Goal: Communication & Community: Answer question/provide support

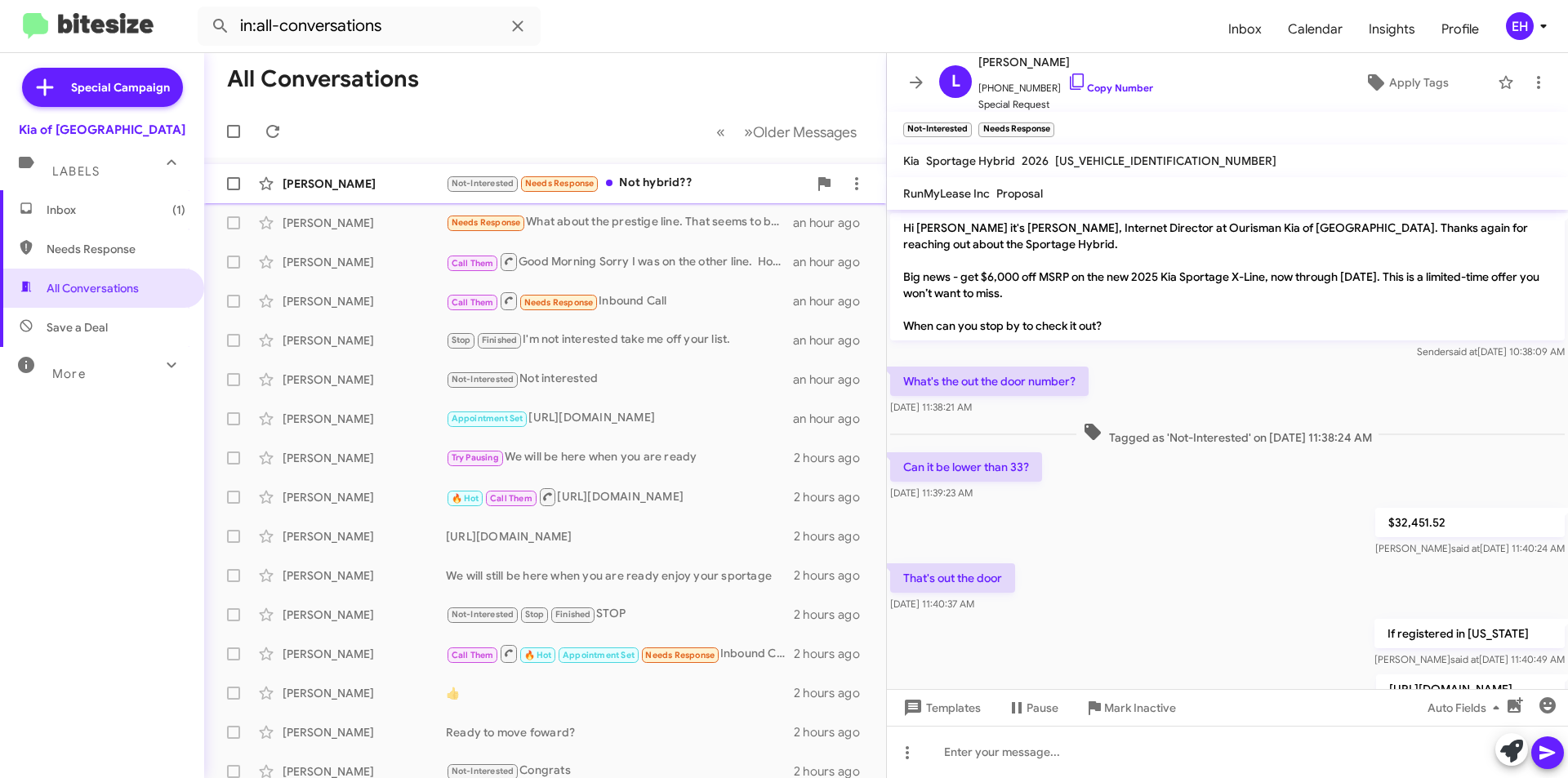
click at [638, 176] on div "Not-Interested Needs Response Not hybrid??" at bounding box center [626, 183] width 362 height 19
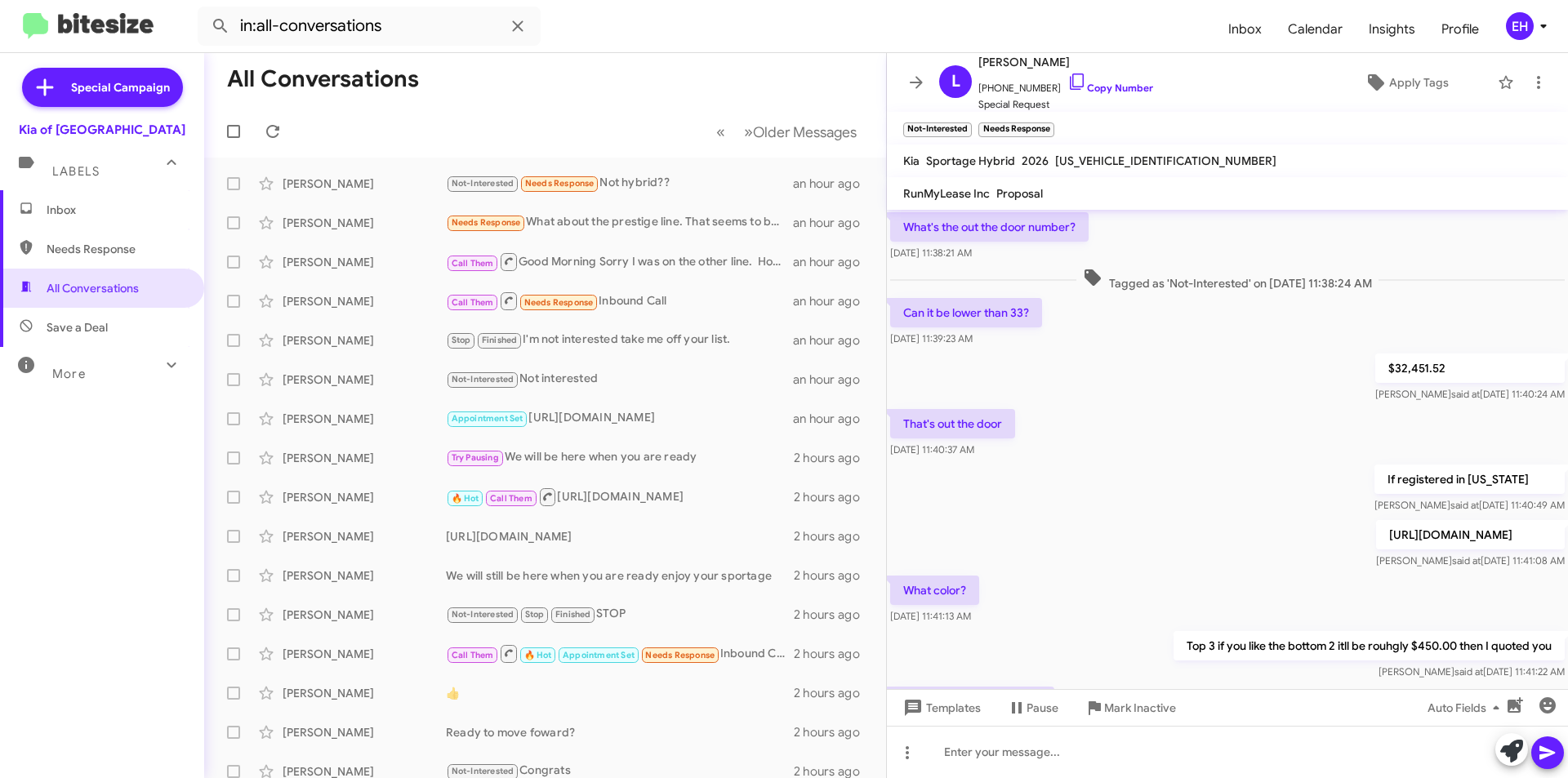
scroll to position [308, 0]
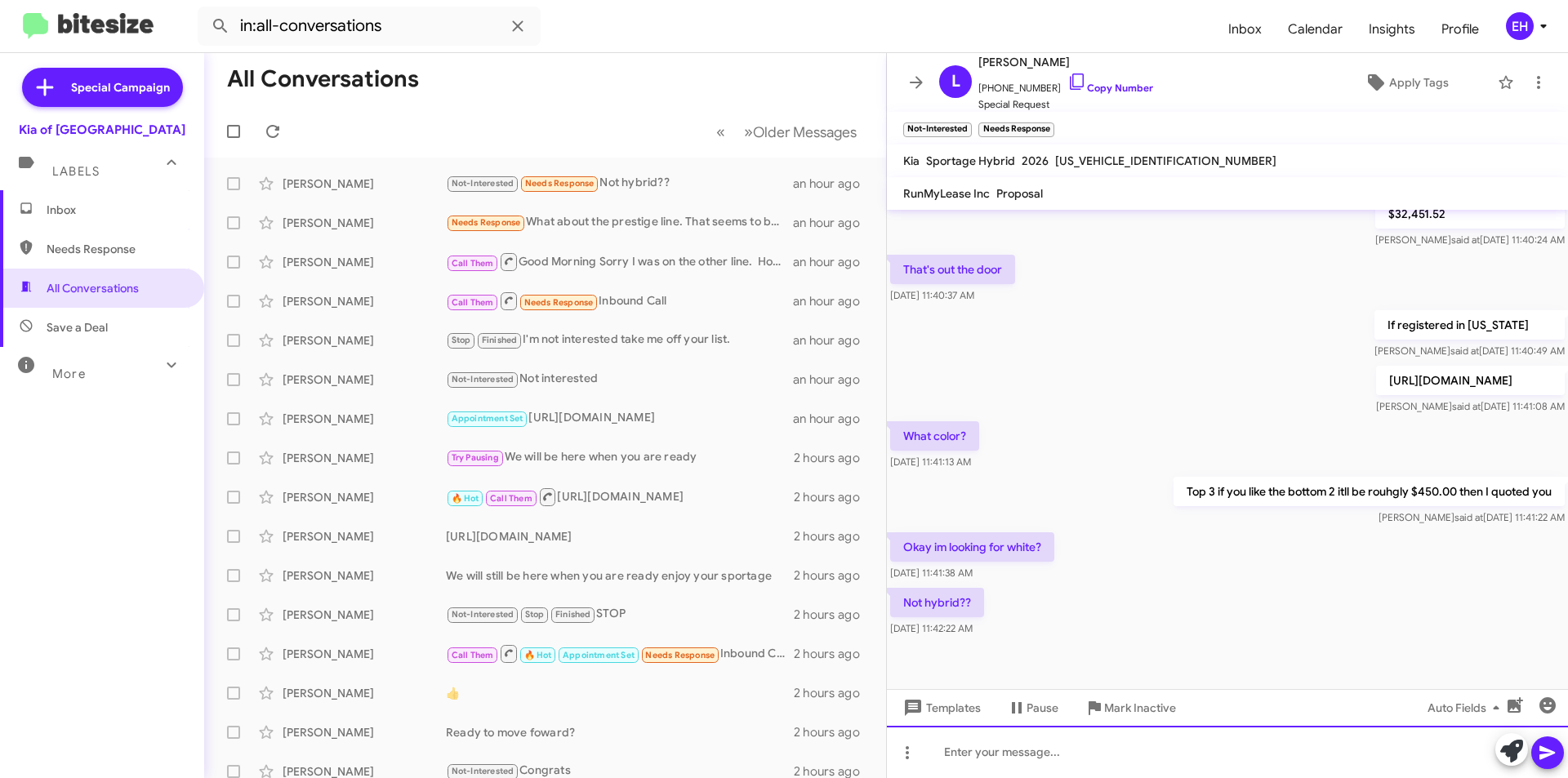
click at [1098, 750] on div at bounding box center [1227, 752] width 681 height 52
click at [1071, 755] on div at bounding box center [1227, 752] width 681 height 52
click at [1033, 747] on div at bounding box center [1227, 752] width 681 height 52
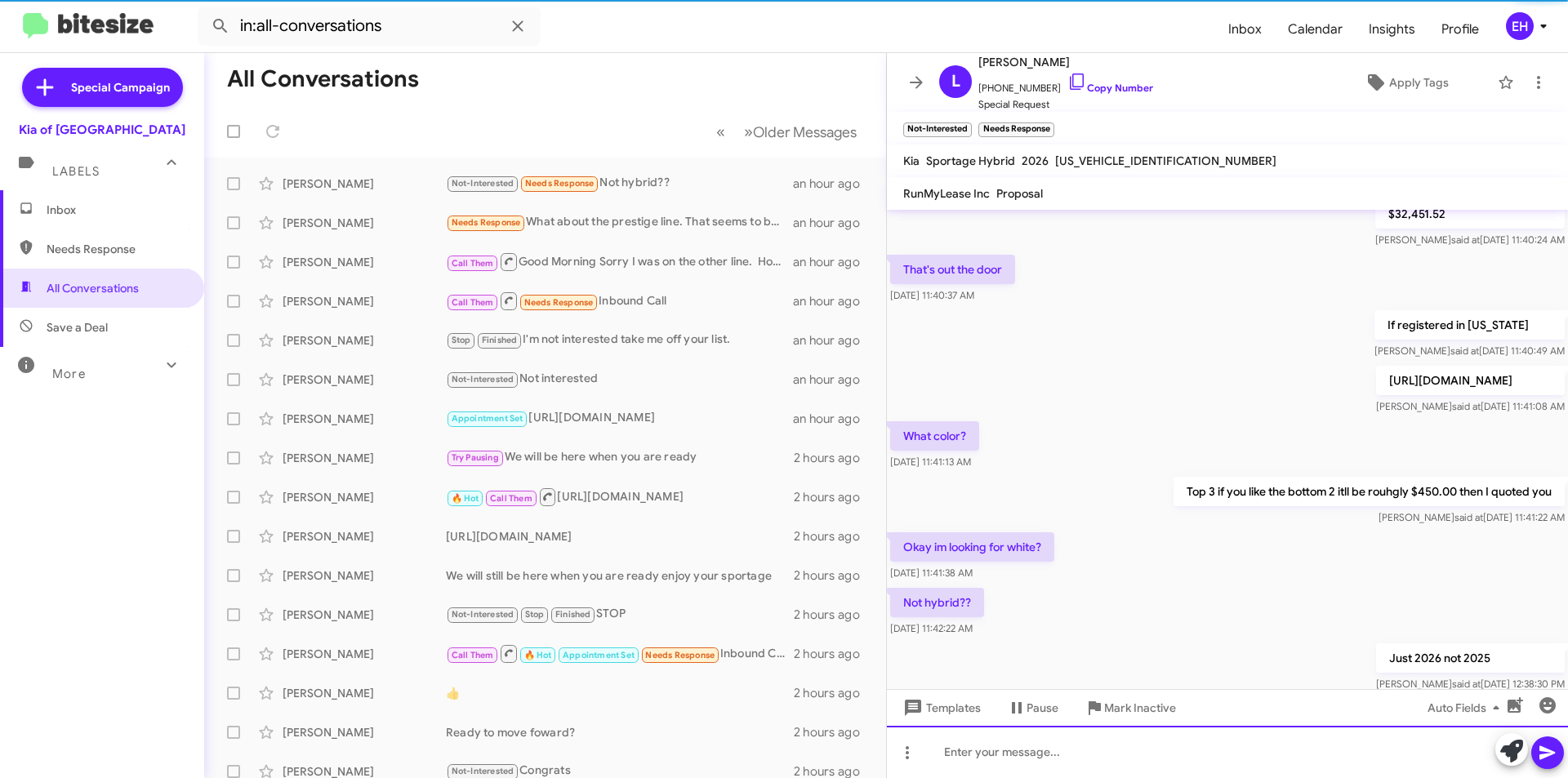
click at [1037, 755] on div at bounding box center [1227, 752] width 681 height 52
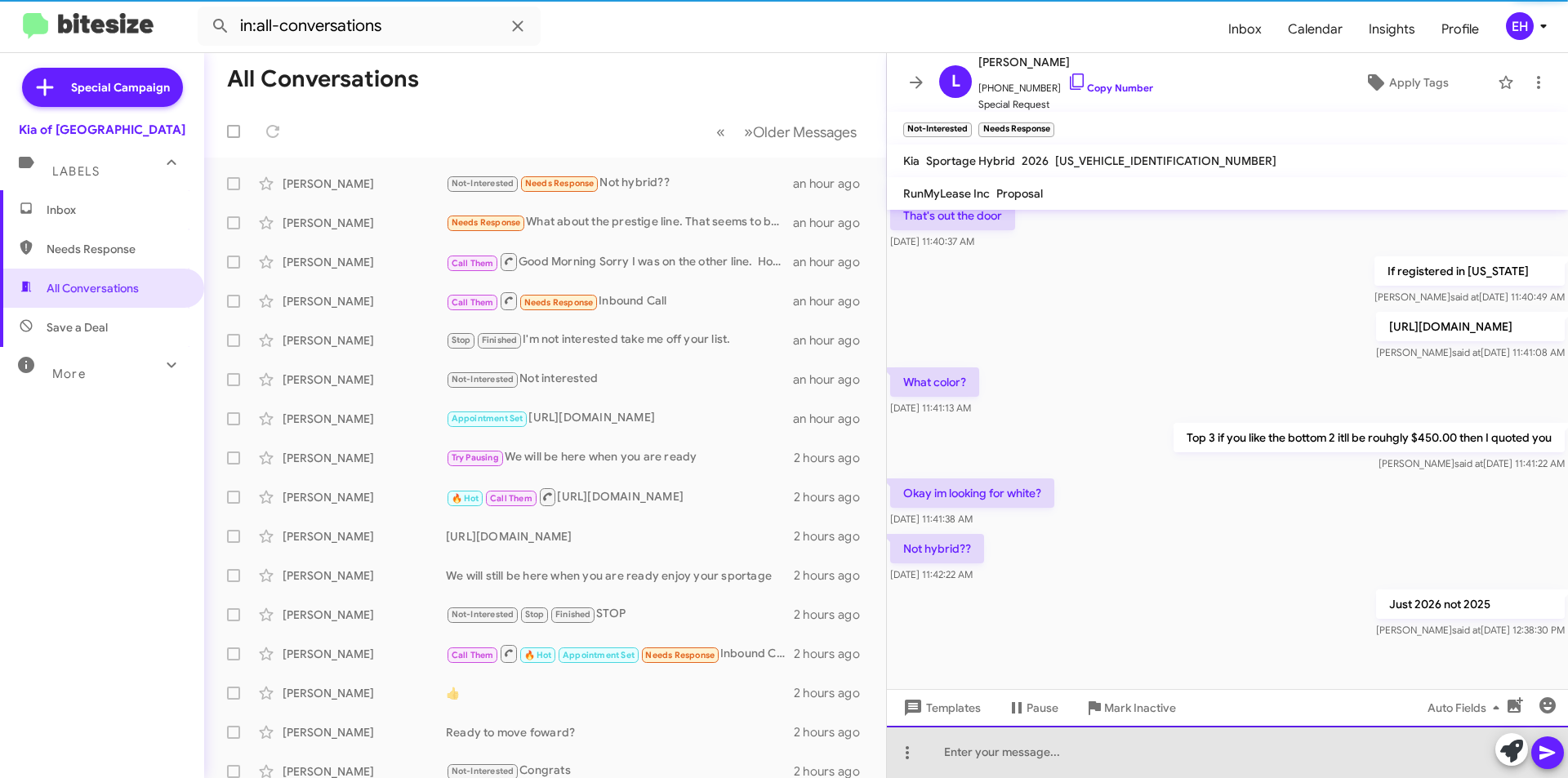
scroll to position [368, 0]
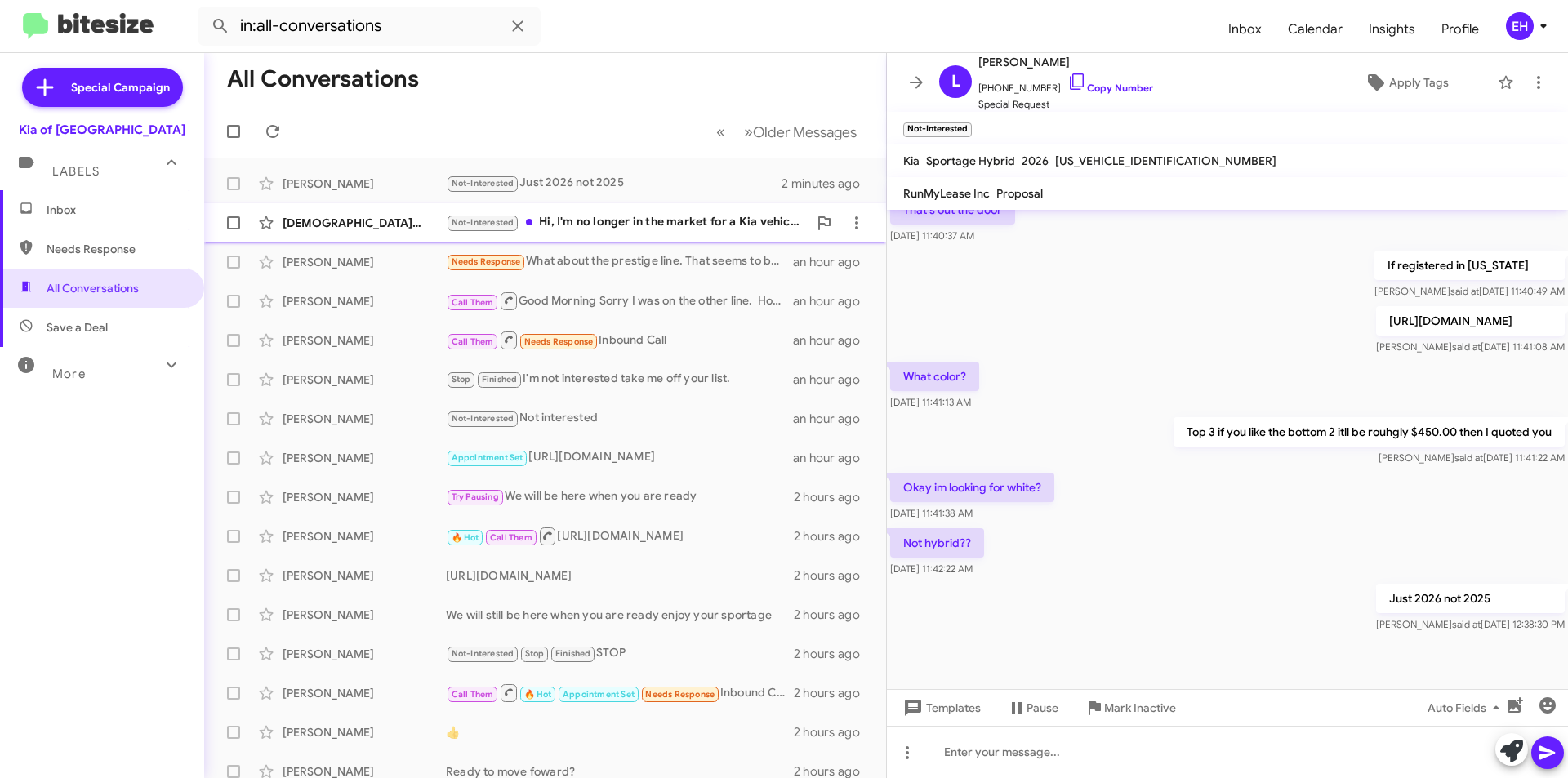
click at [585, 215] on div "Not-Interested Hi, I'm no longer in the market for a Kia vehicle. Thank you for…" at bounding box center [626, 223] width 362 height 19
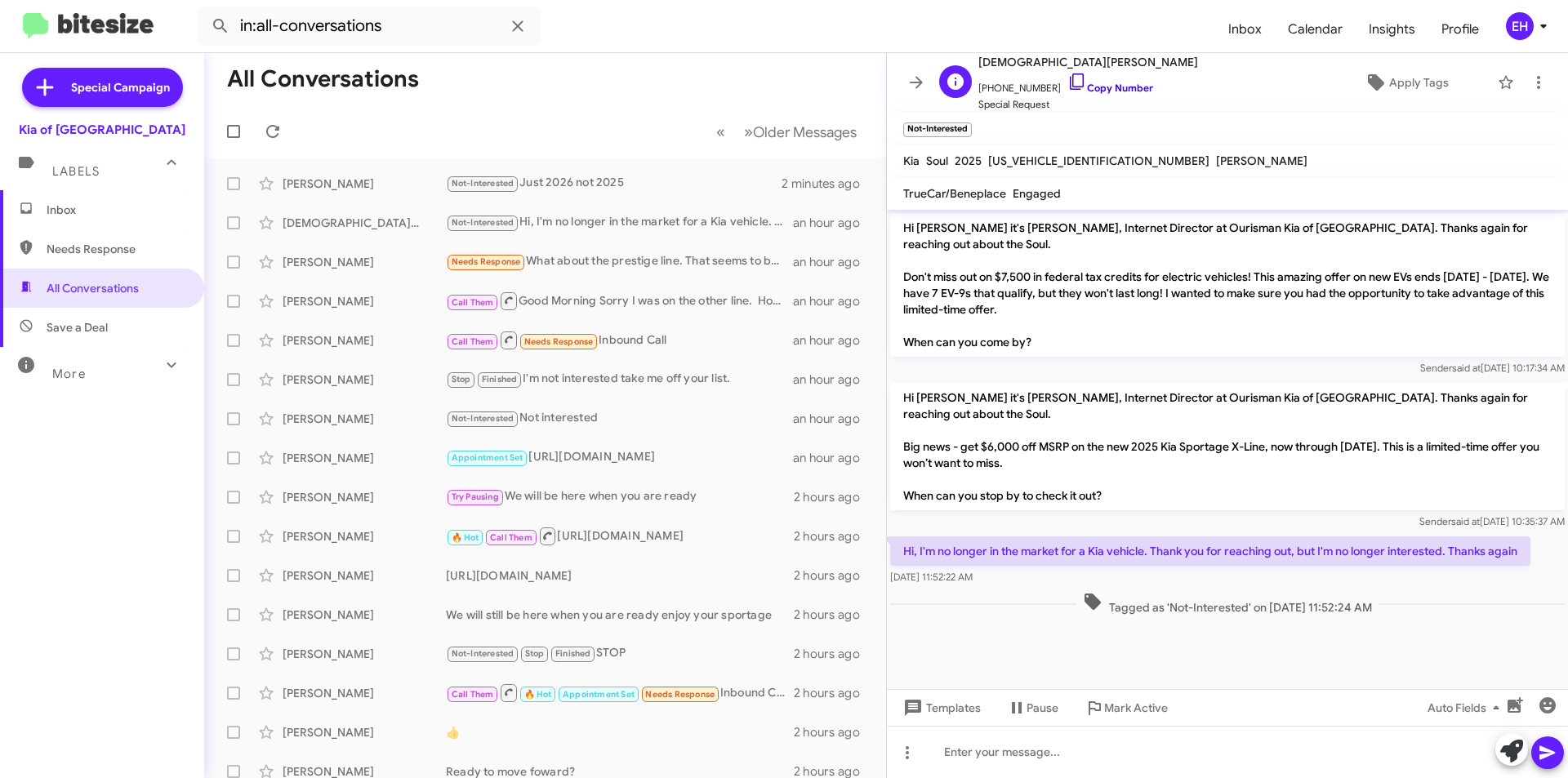
click at [1100, 83] on link "Copy Number" at bounding box center [1110, 87] width 86 height 12
click at [1533, 74] on icon at bounding box center [1539, 83] width 19 height 19
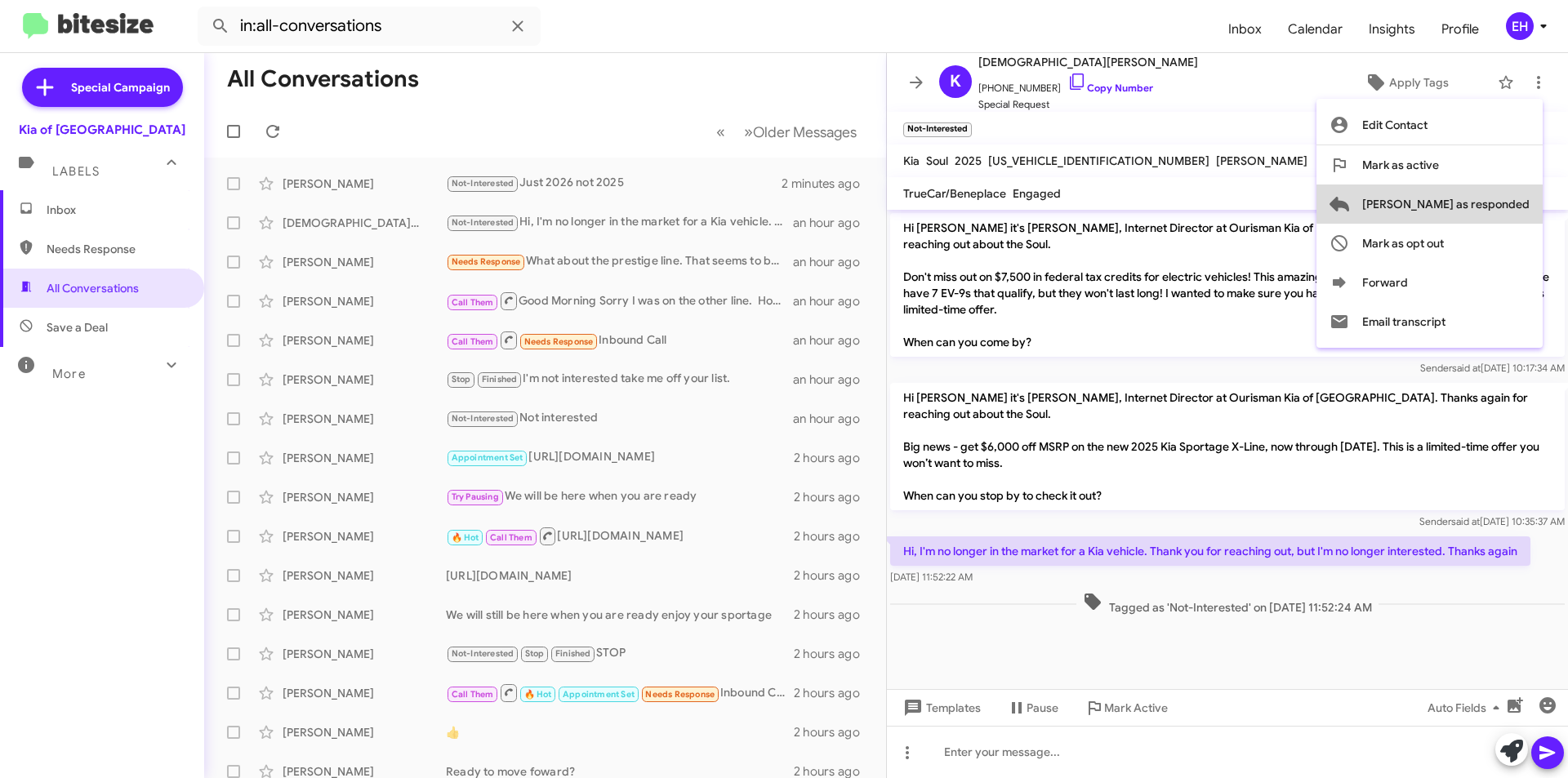
click at [1500, 203] on span "[PERSON_NAME] as responded" at bounding box center [1446, 204] width 167 height 39
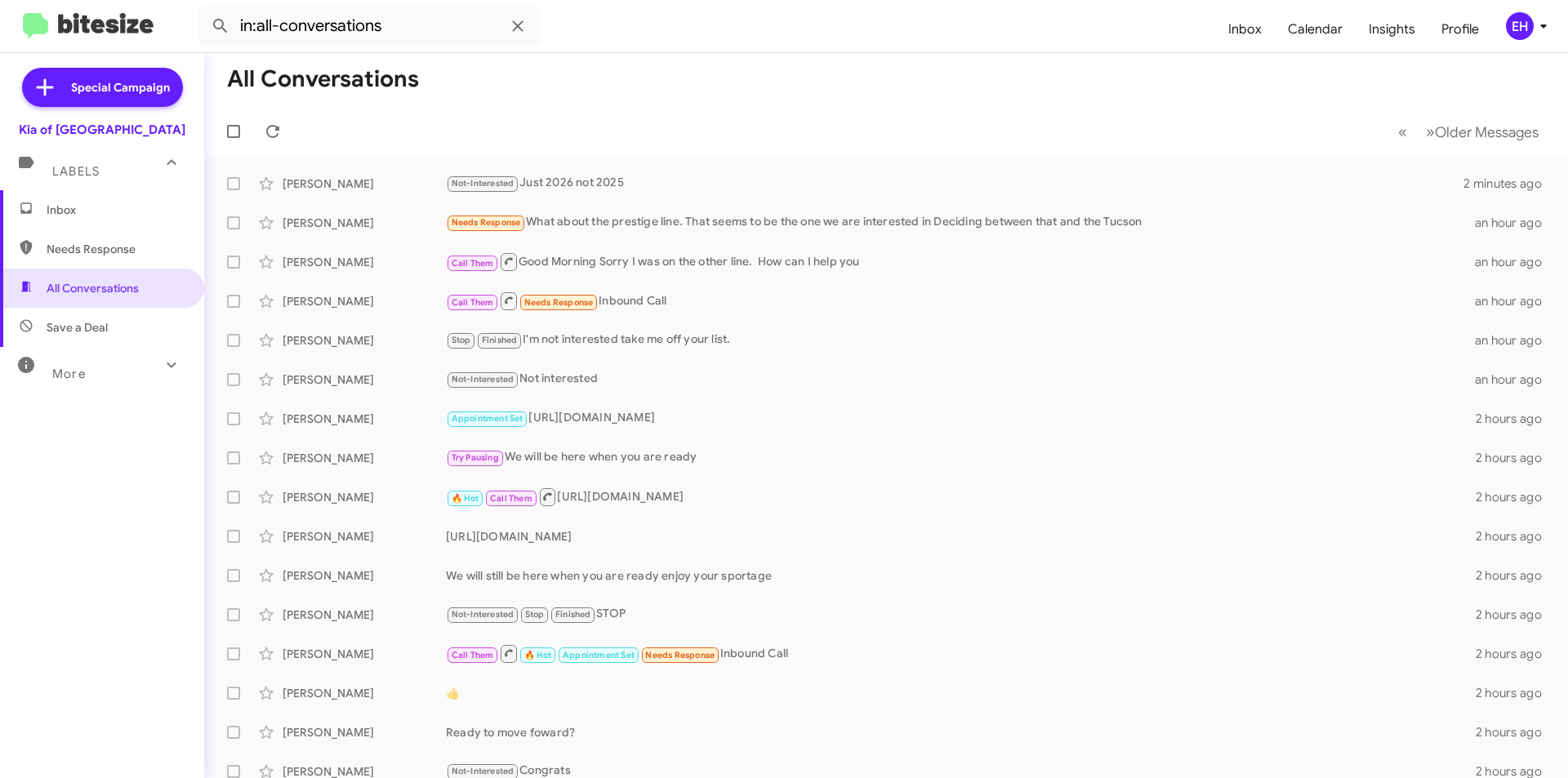
click at [85, 221] on span "Inbox" at bounding box center [102, 209] width 205 height 39
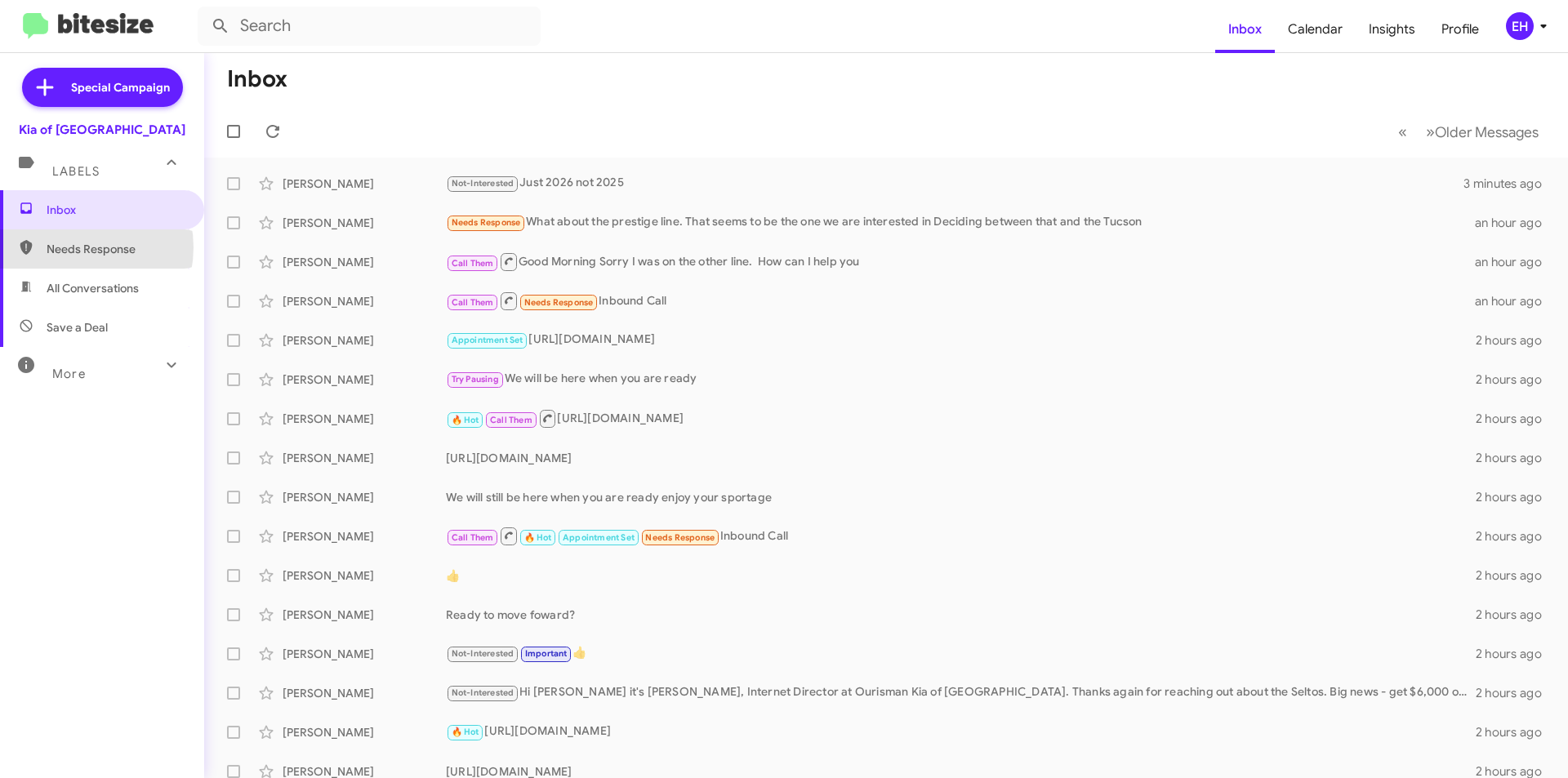
click at [70, 248] on span "Needs Response" at bounding box center [115, 249] width 139 height 16
type input "in:needs-response"
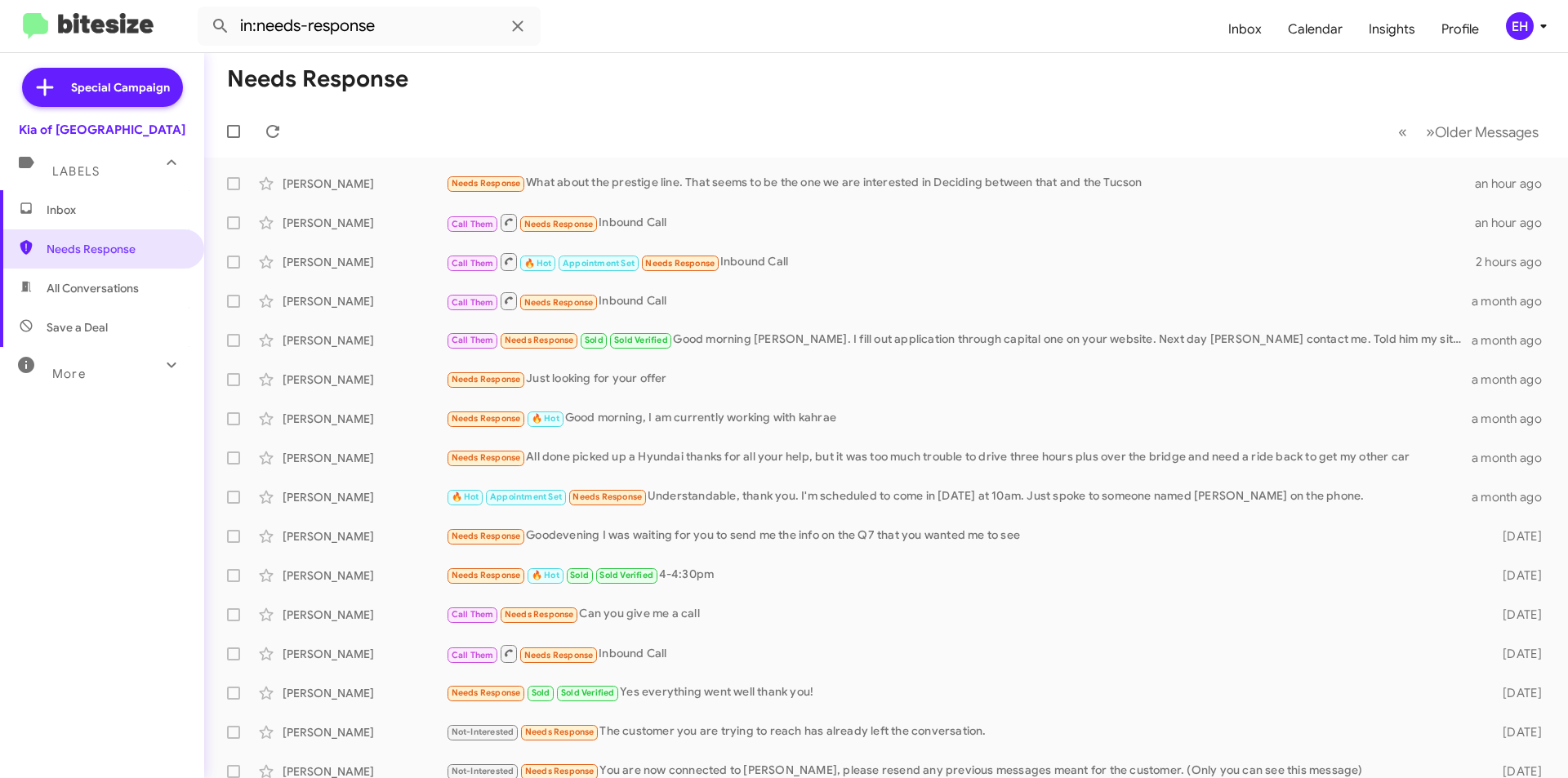
click at [83, 177] on span "Labels" at bounding box center [75, 171] width 47 height 14
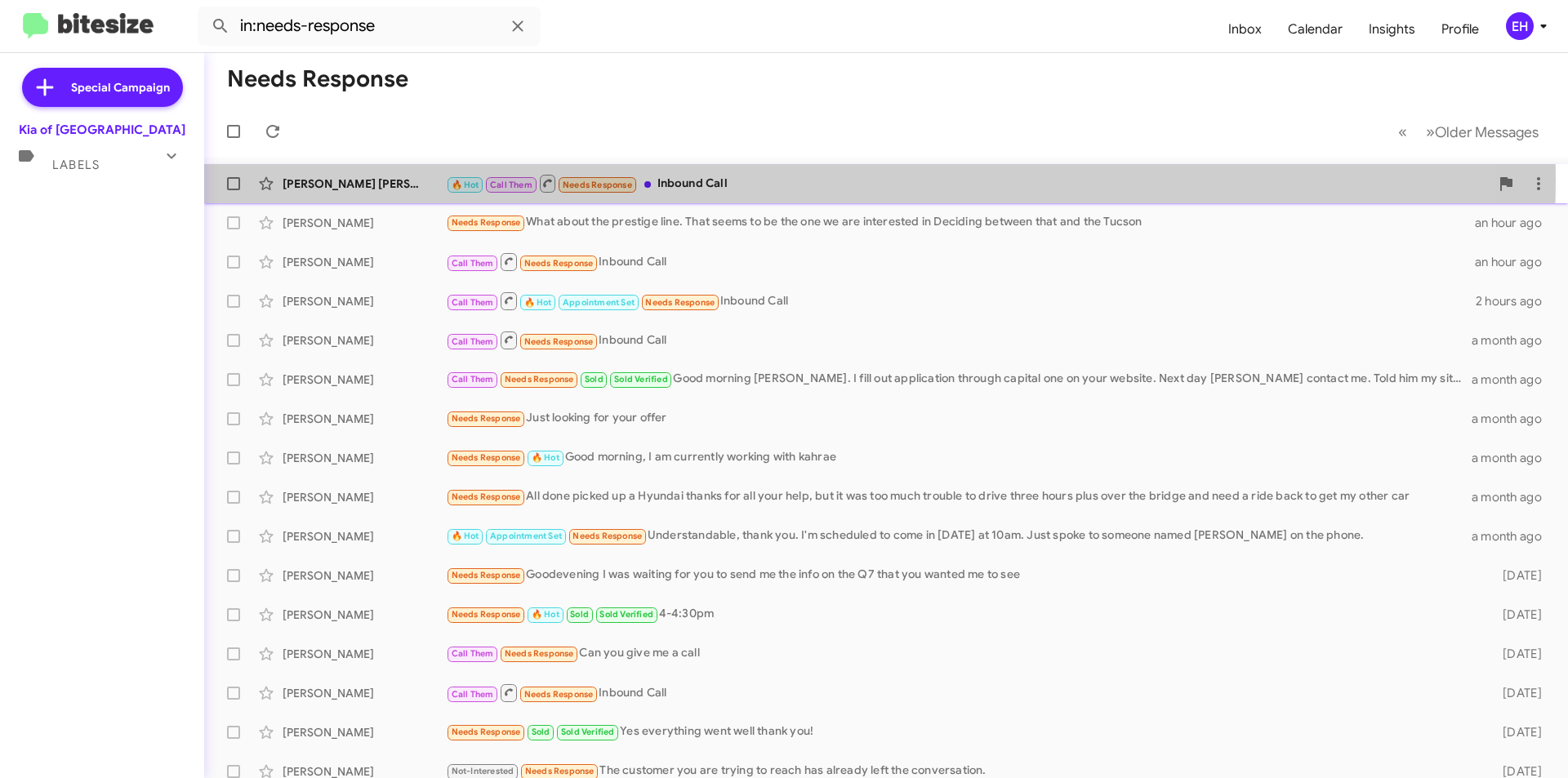
click at [696, 180] on div "🔥 Hot Call Them Needs Response Inbound Call" at bounding box center [968, 182] width 1044 height 20
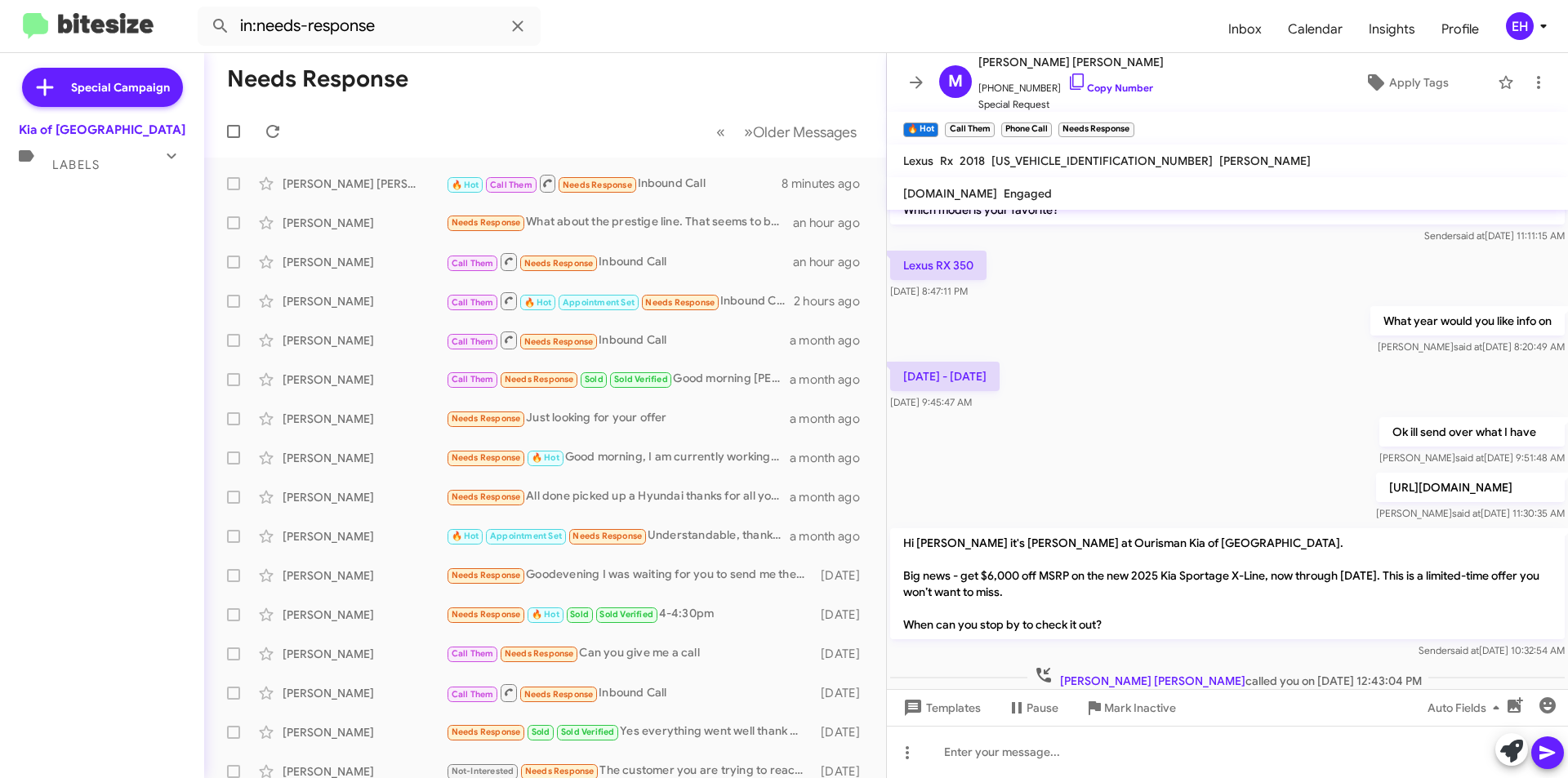
scroll to position [228, 0]
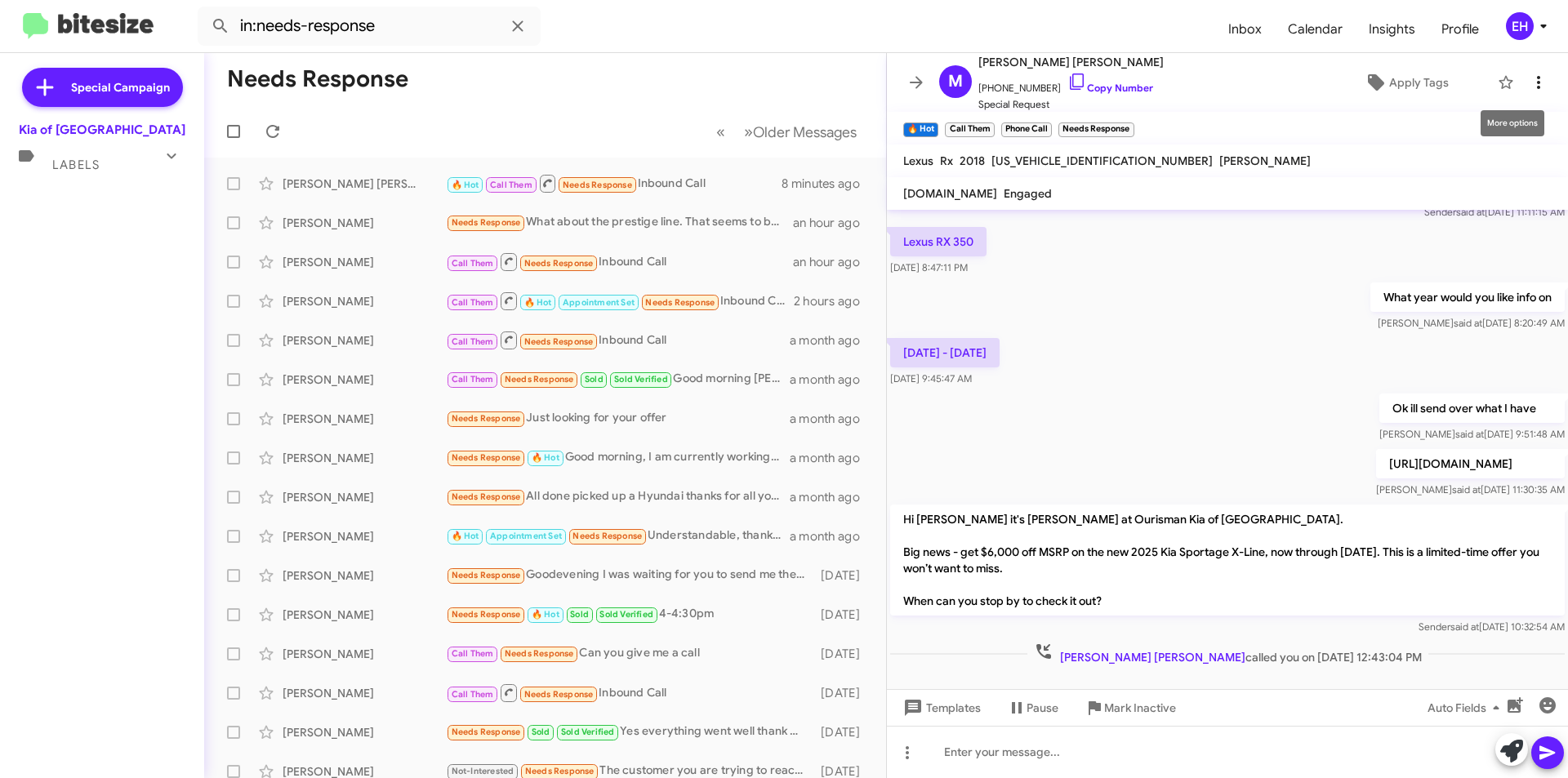
click at [1530, 85] on icon at bounding box center [1539, 83] width 19 height 19
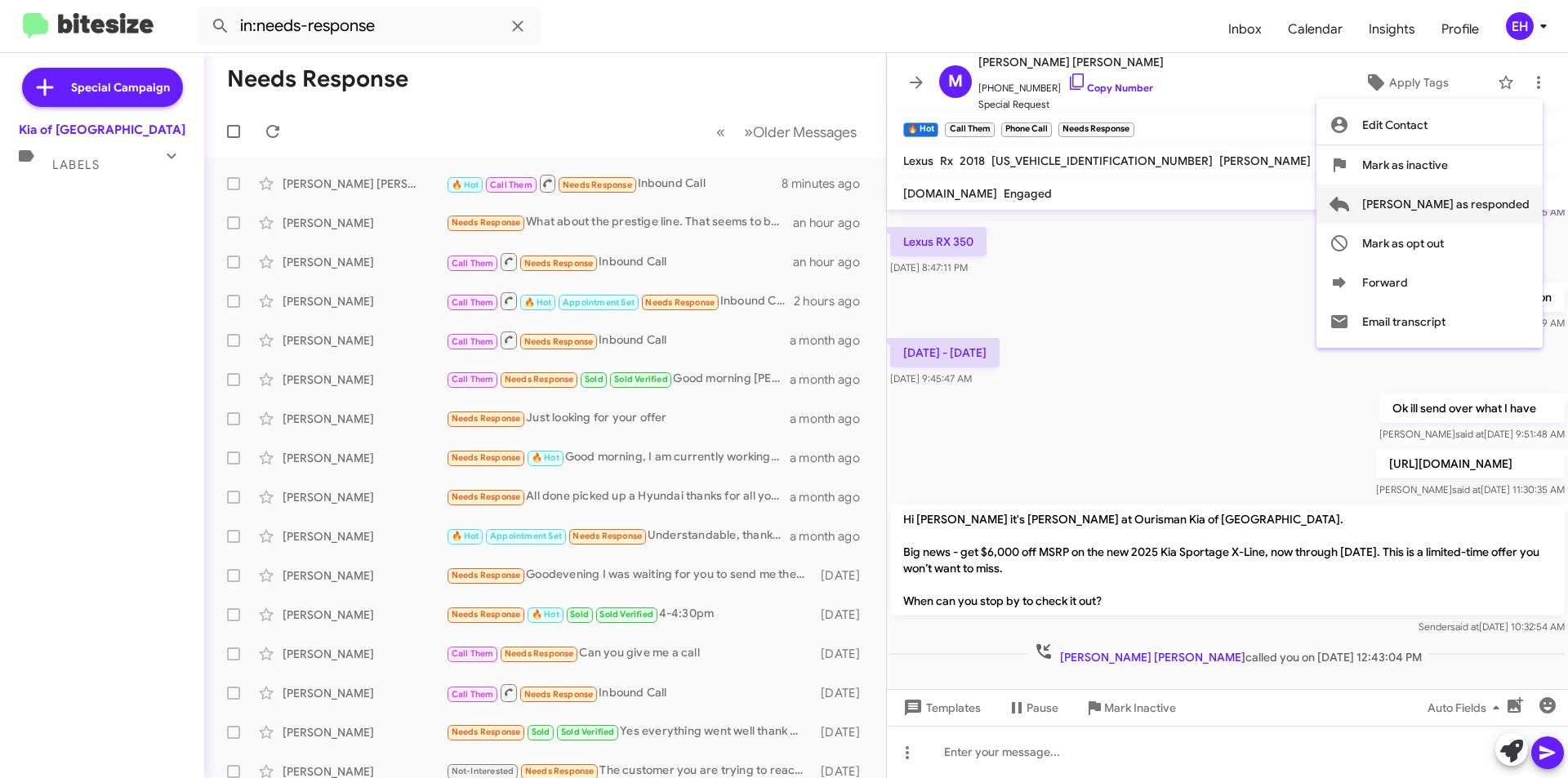
click at [1498, 211] on span "[PERSON_NAME] as responded" at bounding box center [1446, 204] width 167 height 39
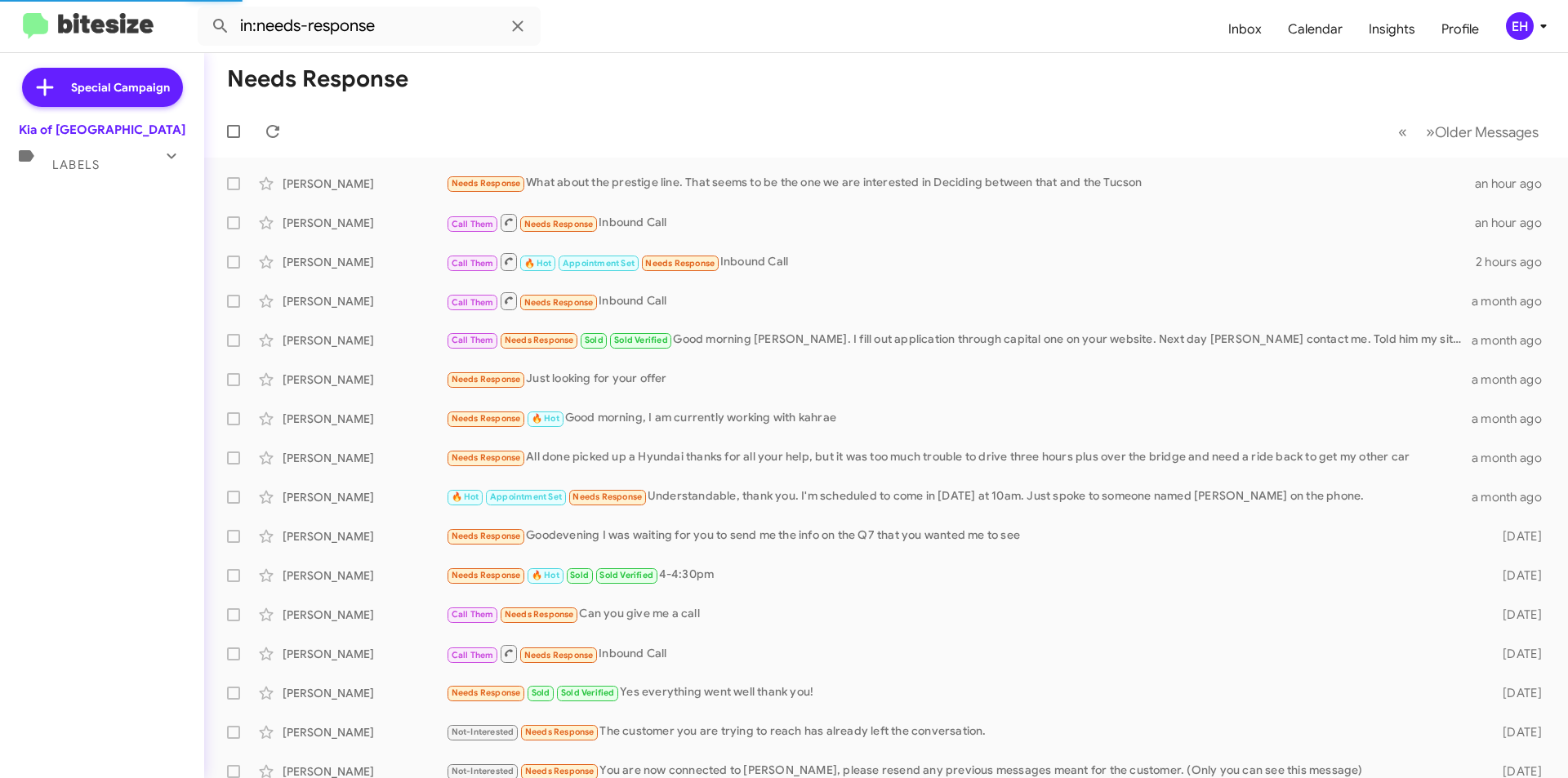
click at [71, 165] on span "Labels" at bounding box center [75, 164] width 47 height 14
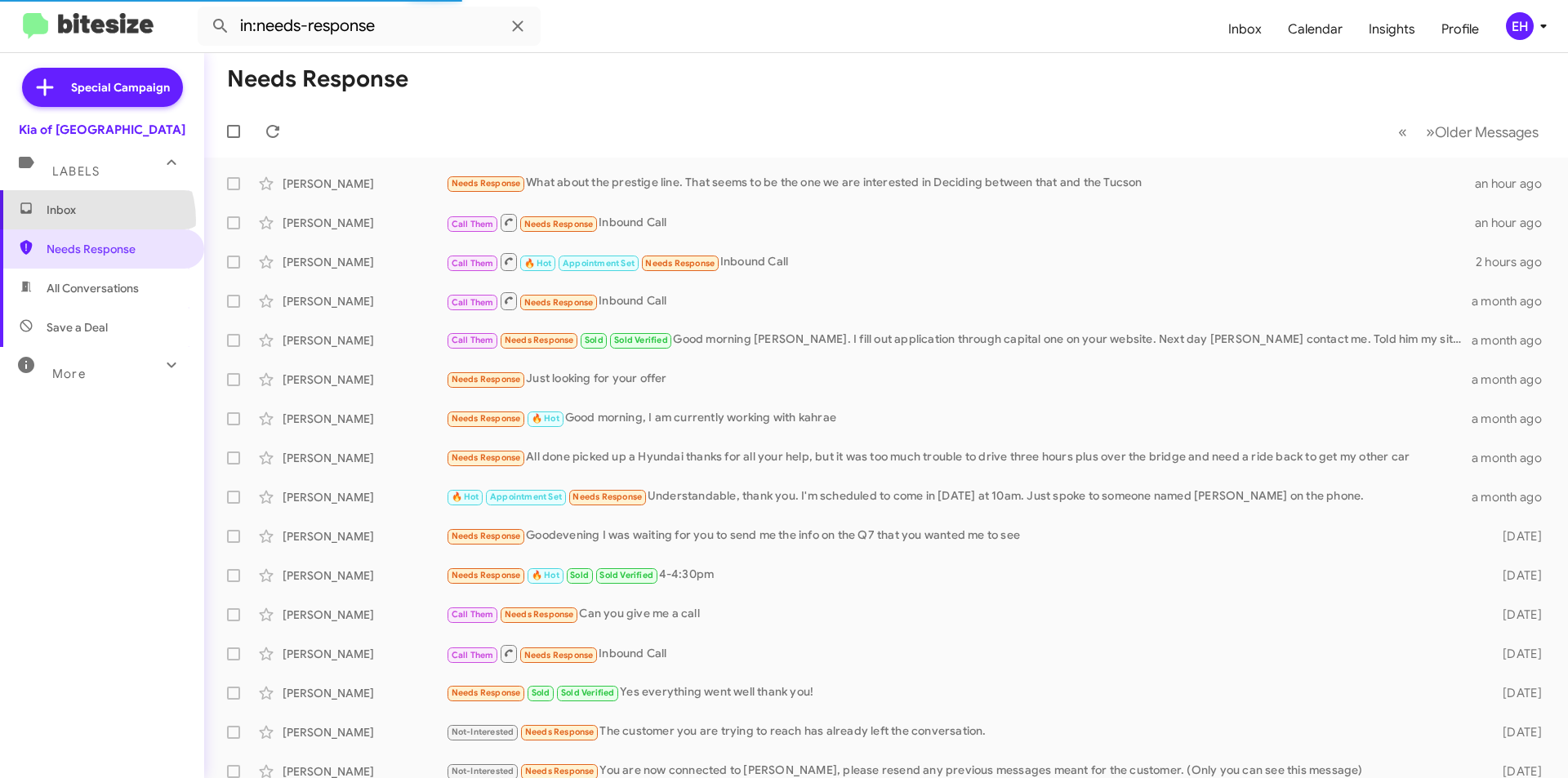
click at [86, 220] on span "Inbox" at bounding box center [102, 209] width 205 height 39
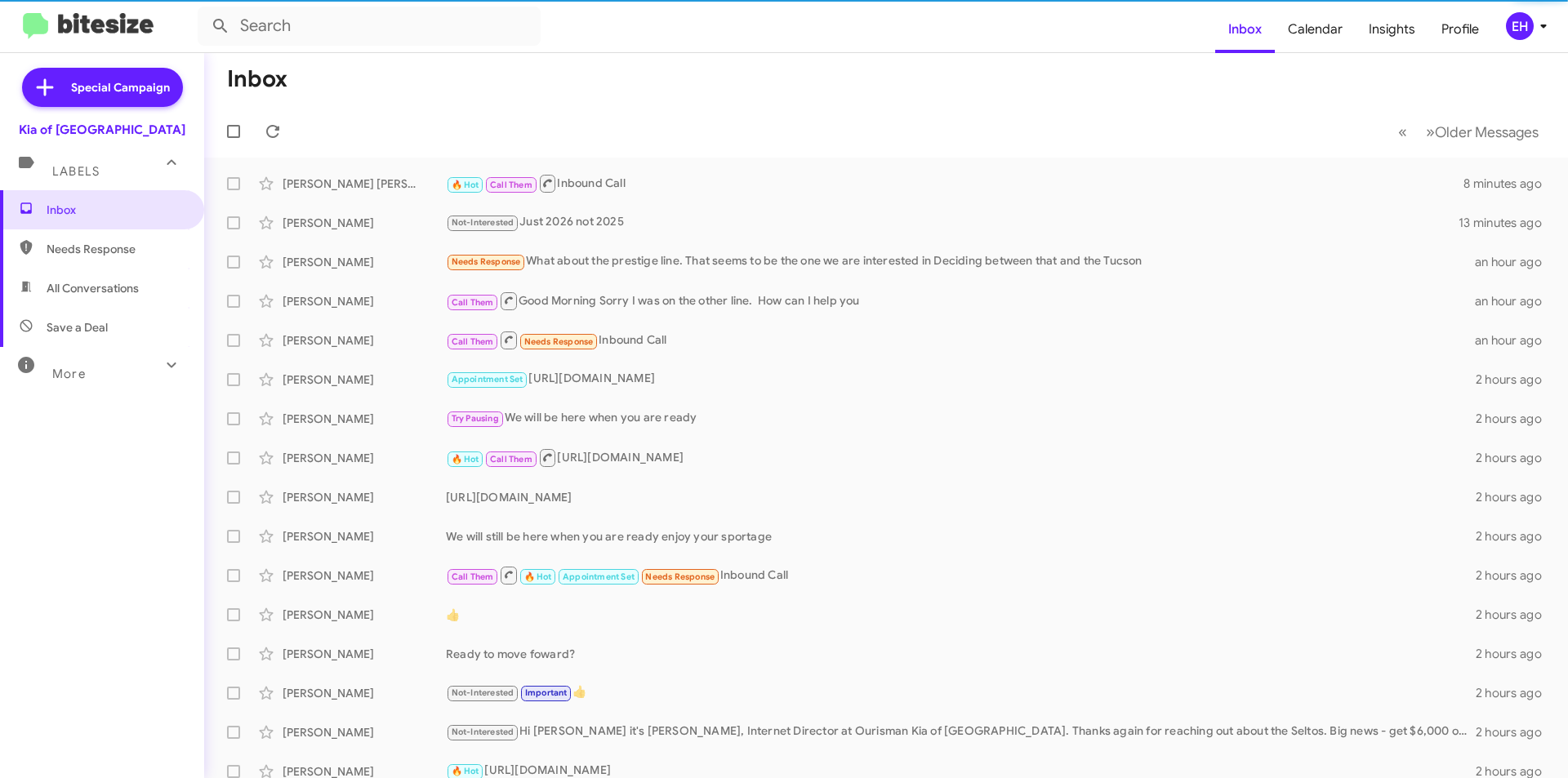
click at [82, 280] on span "All Conversations" at bounding box center [102, 288] width 205 height 39
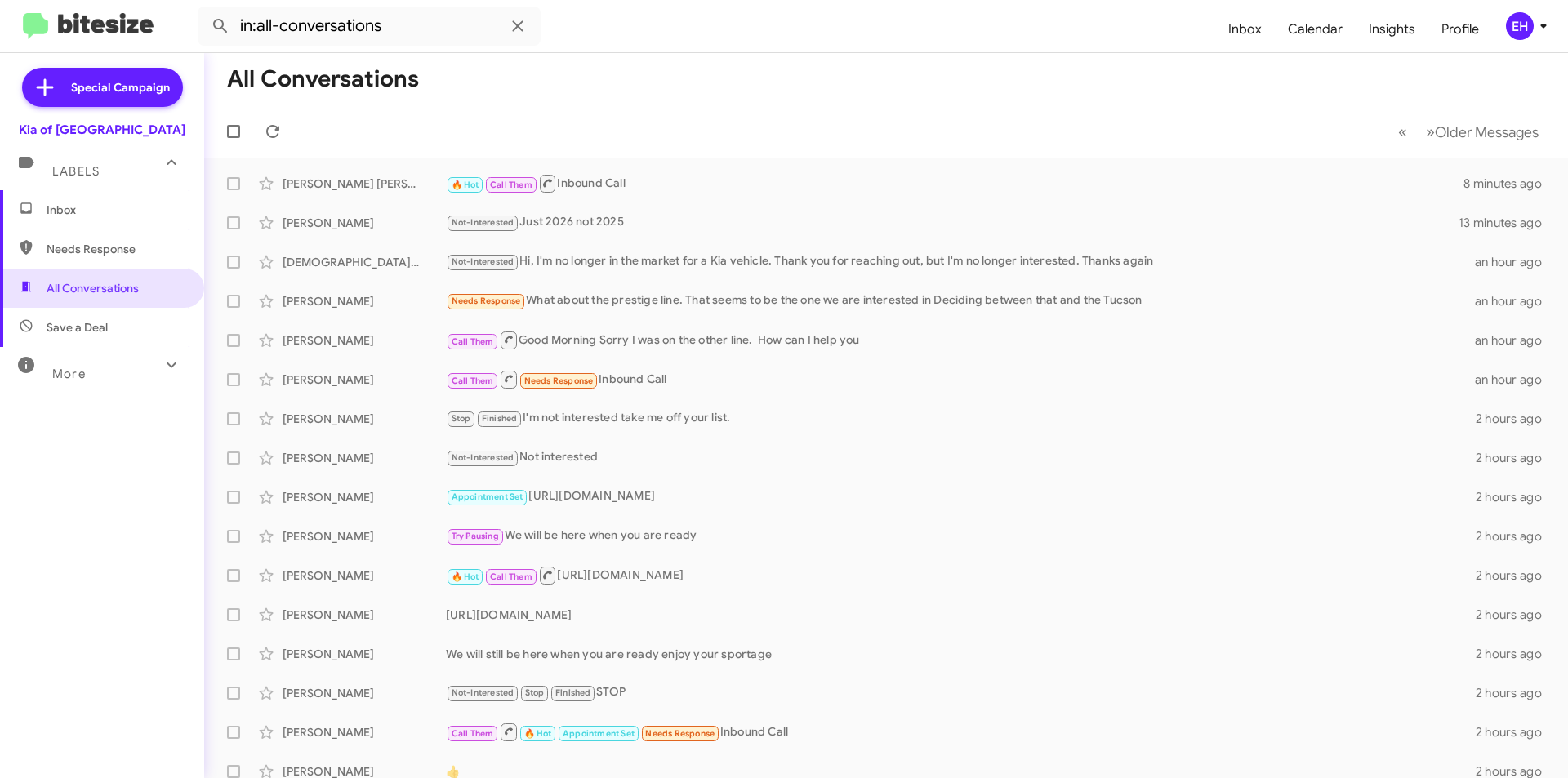
click at [81, 319] on span "Save a Deal" at bounding box center [77, 327] width 61 height 16
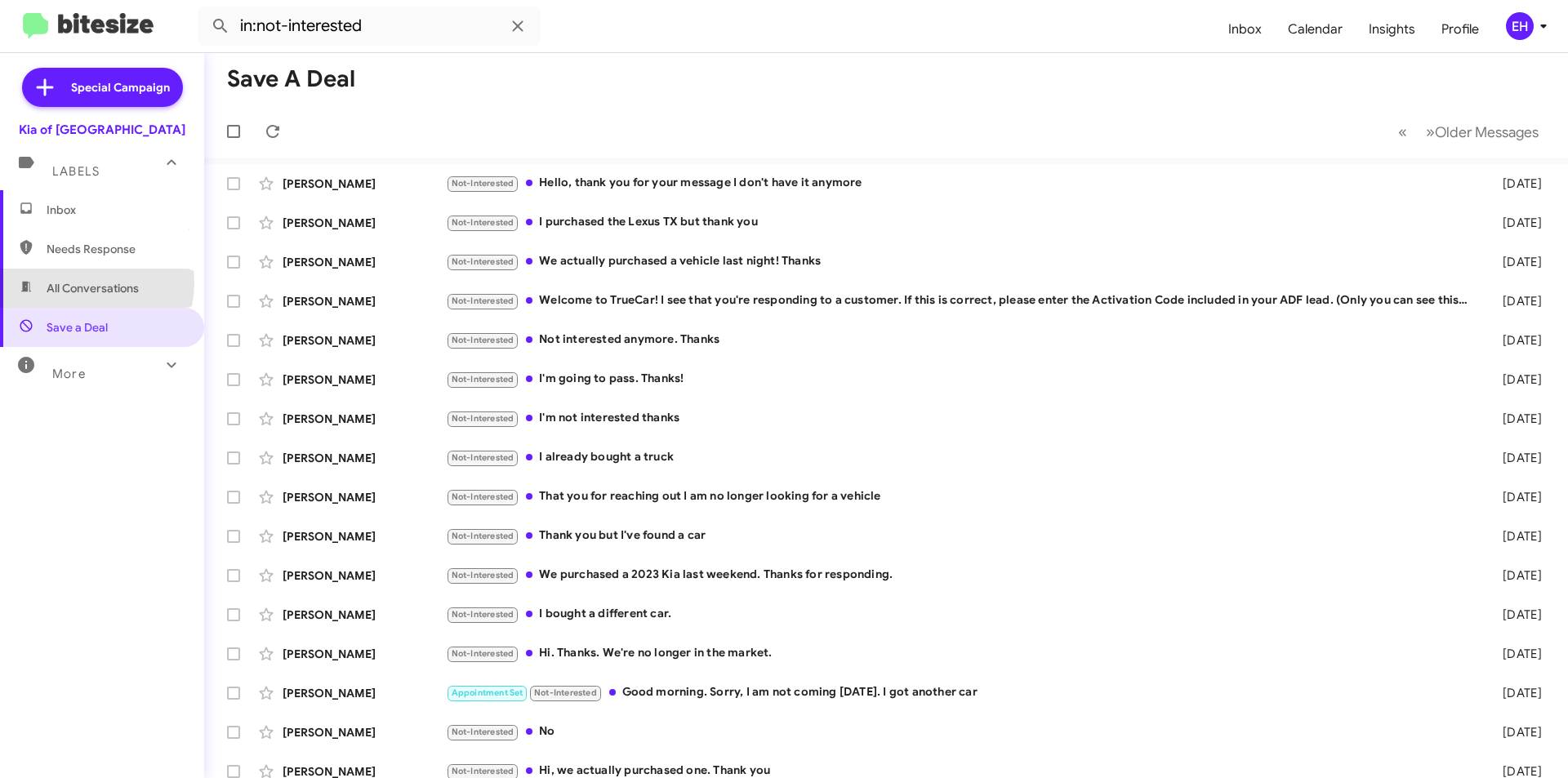
click at [76, 282] on span "All Conversations" at bounding box center [92, 288] width 92 height 16
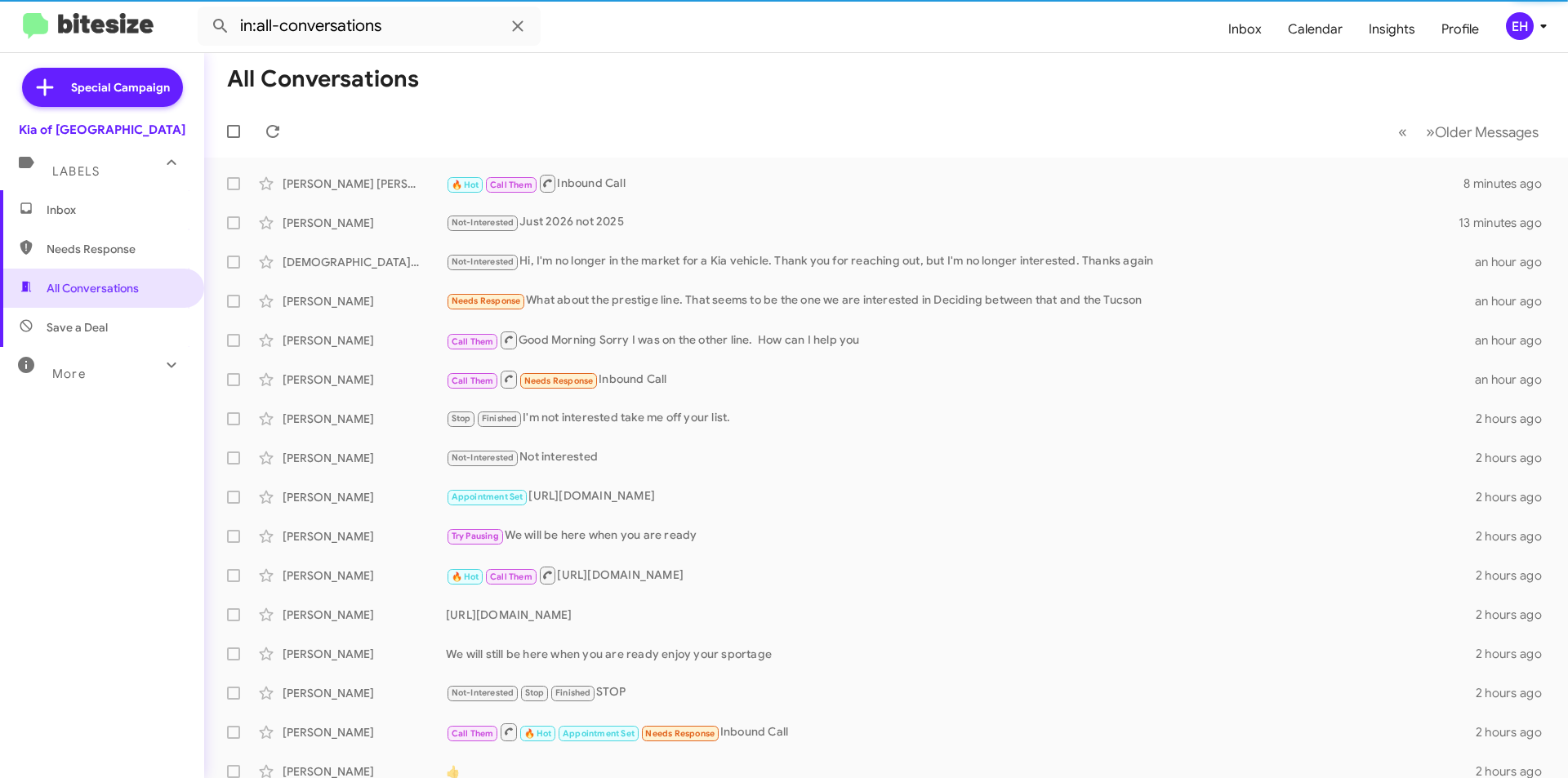
click at [79, 246] on span "Needs Response" at bounding box center [115, 249] width 139 height 16
type input "in:needs-response"
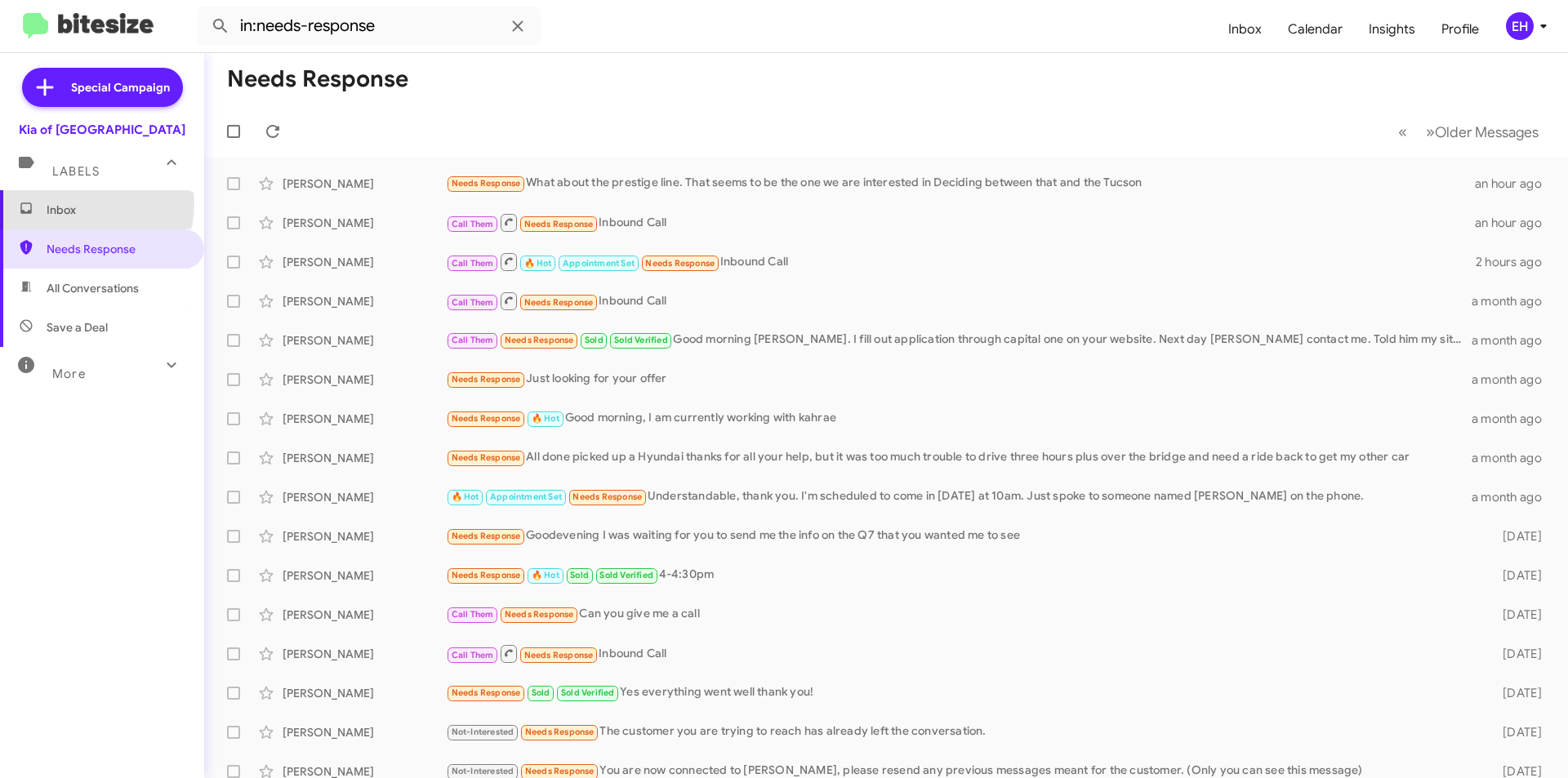
click at [69, 204] on span "Inbox" at bounding box center [115, 209] width 139 height 16
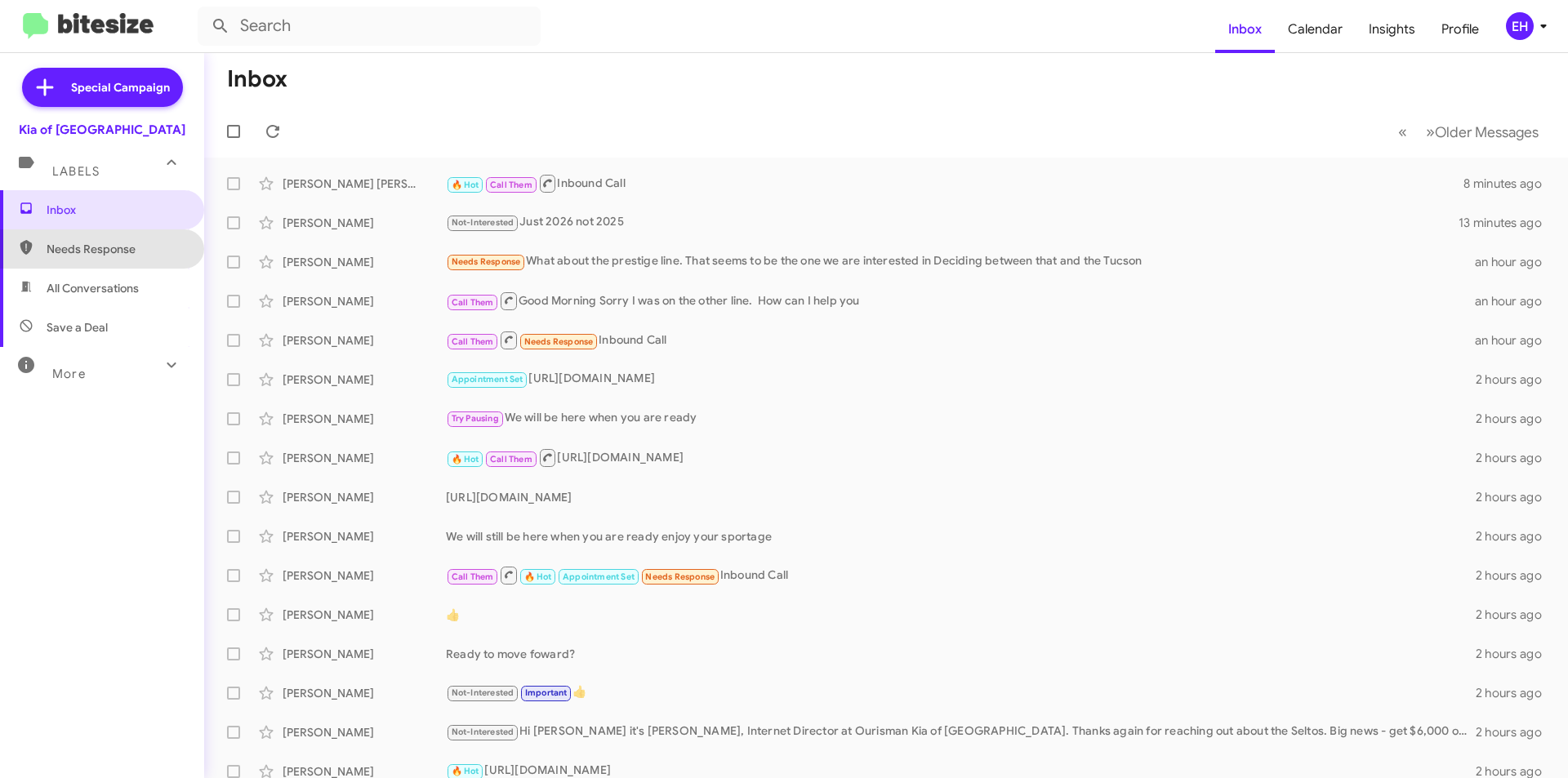
click at [101, 237] on span "Needs Response" at bounding box center [102, 249] width 205 height 39
type input "in:needs-response"
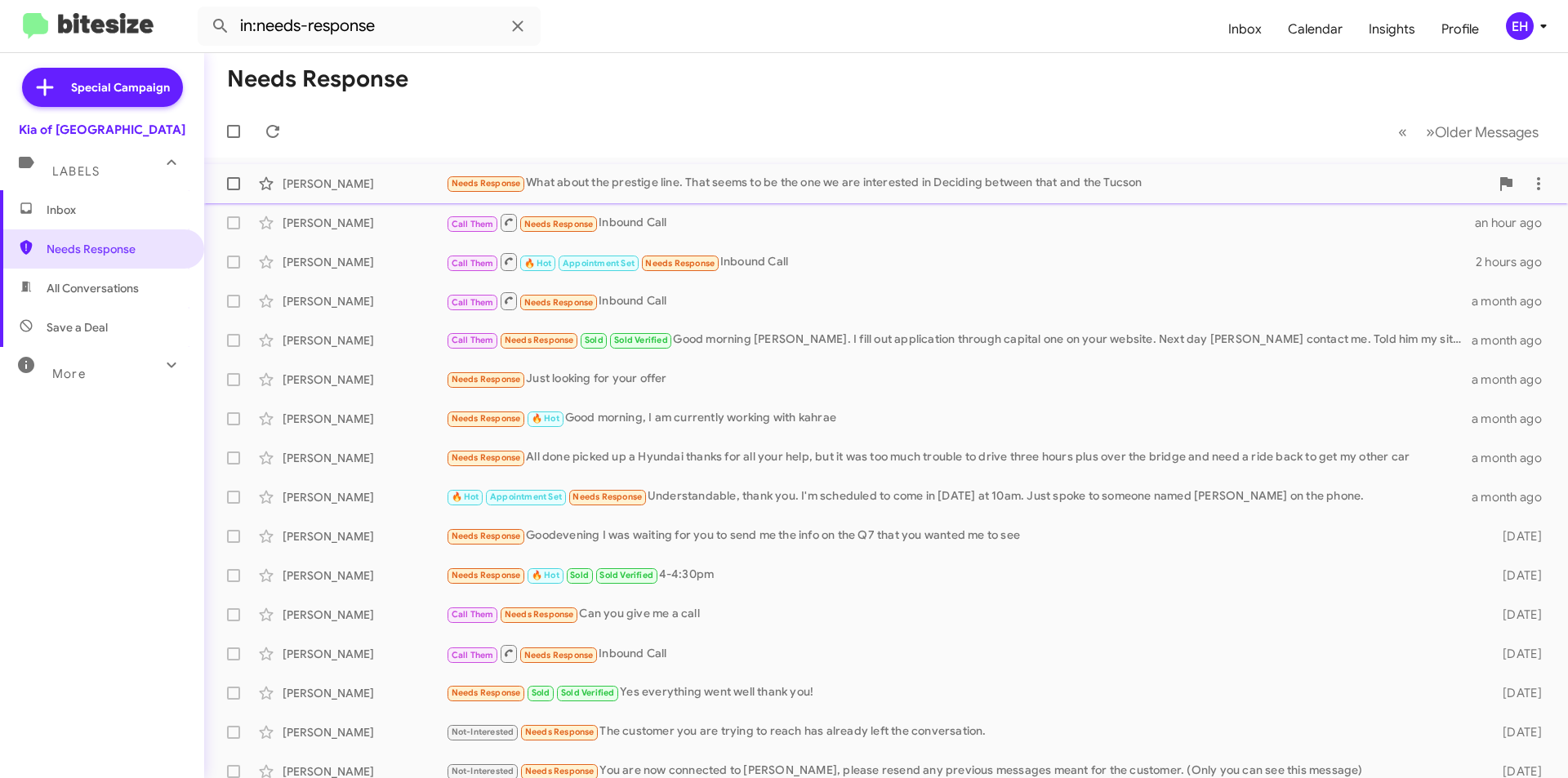
click at [641, 186] on div "Needs Response What about the prestige line. That seems to be the one we are in…" at bounding box center [968, 183] width 1044 height 19
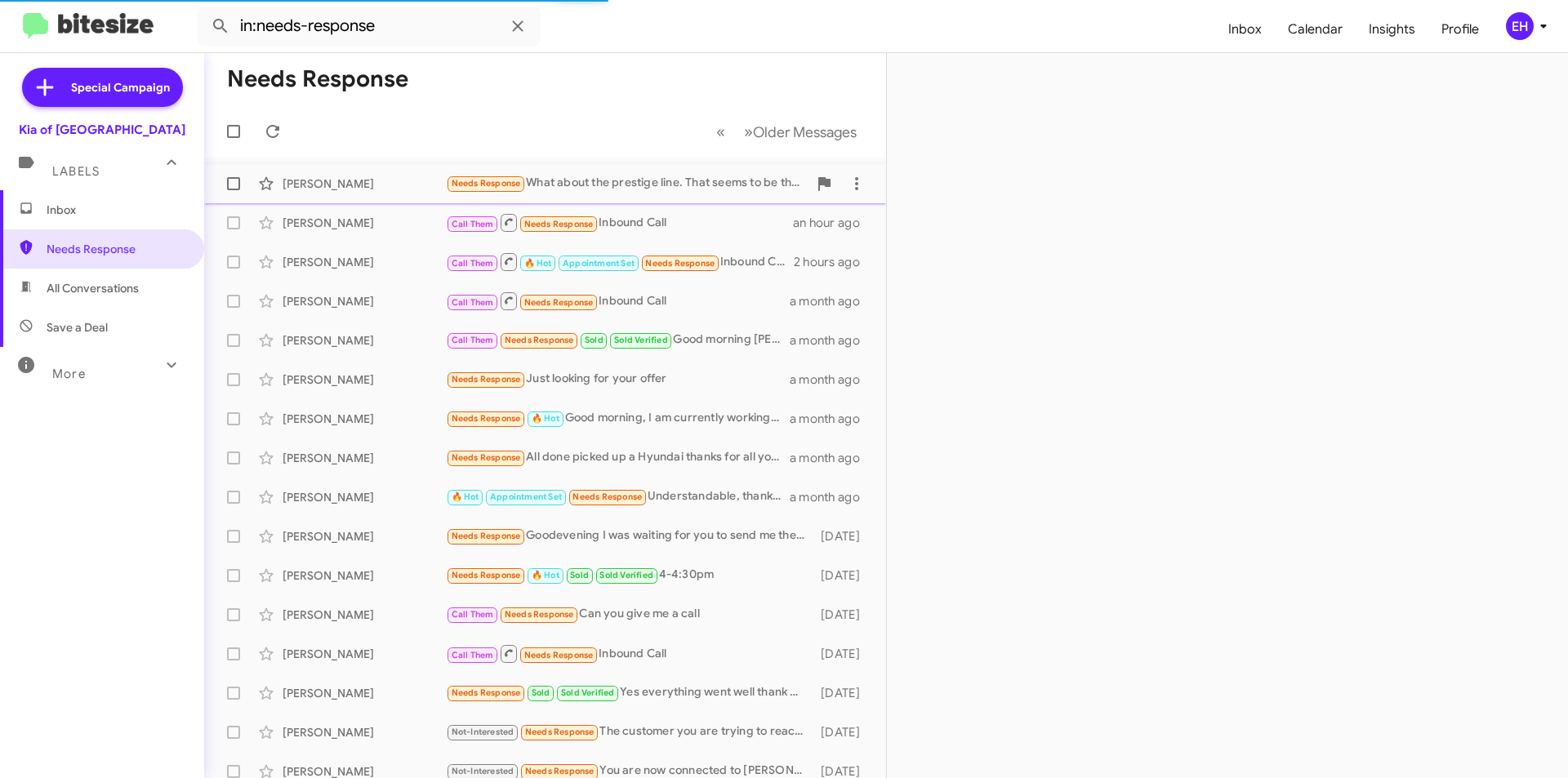
click at [672, 187] on div "Needs Response What about the prestige line. That seems to be the one we are in…" at bounding box center [626, 183] width 362 height 19
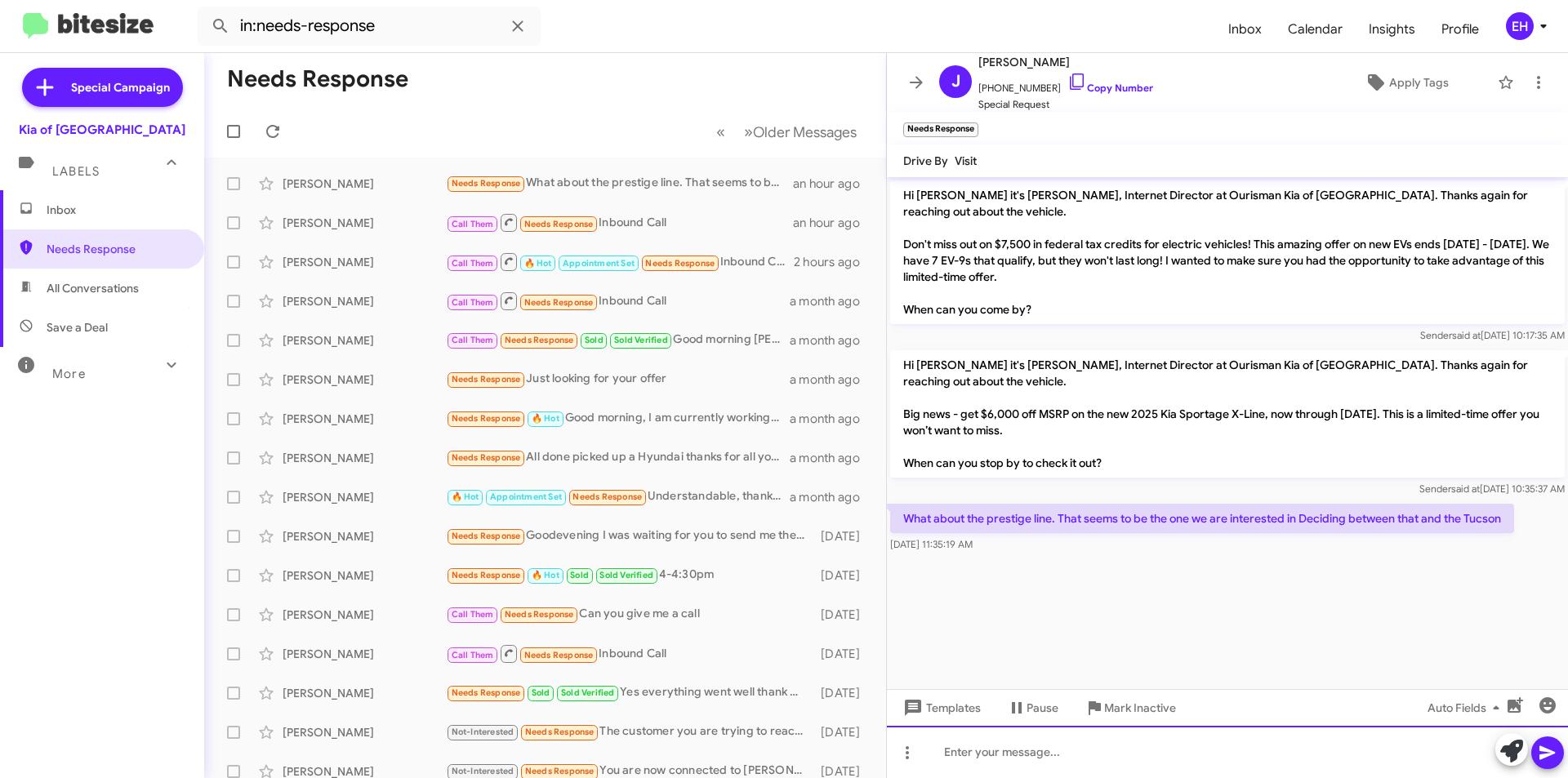
click at [1066, 737] on div at bounding box center [1227, 752] width 681 height 52
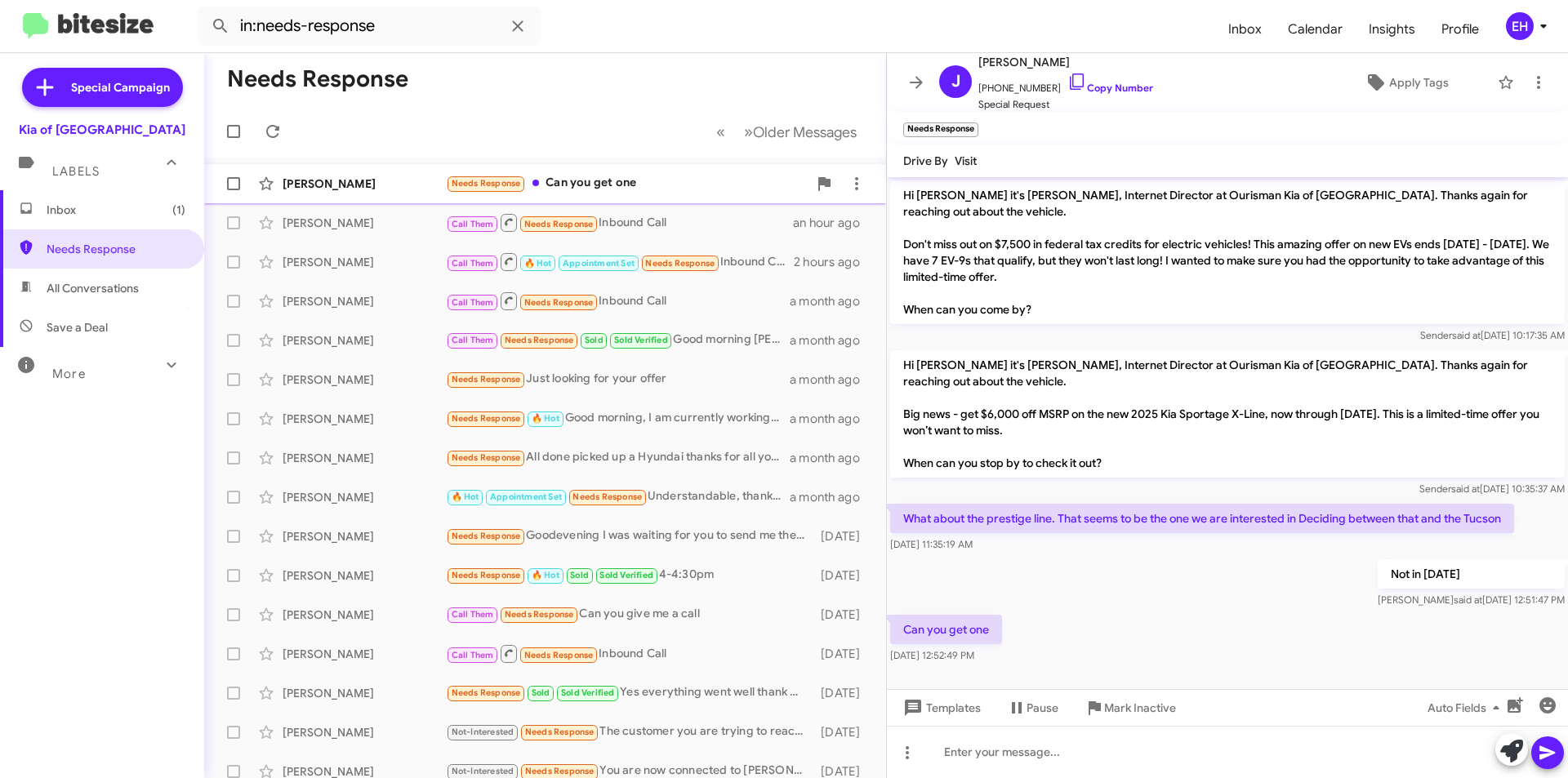
click at [632, 182] on div "Needs Response Can you get one" at bounding box center [626, 183] width 362 height 19
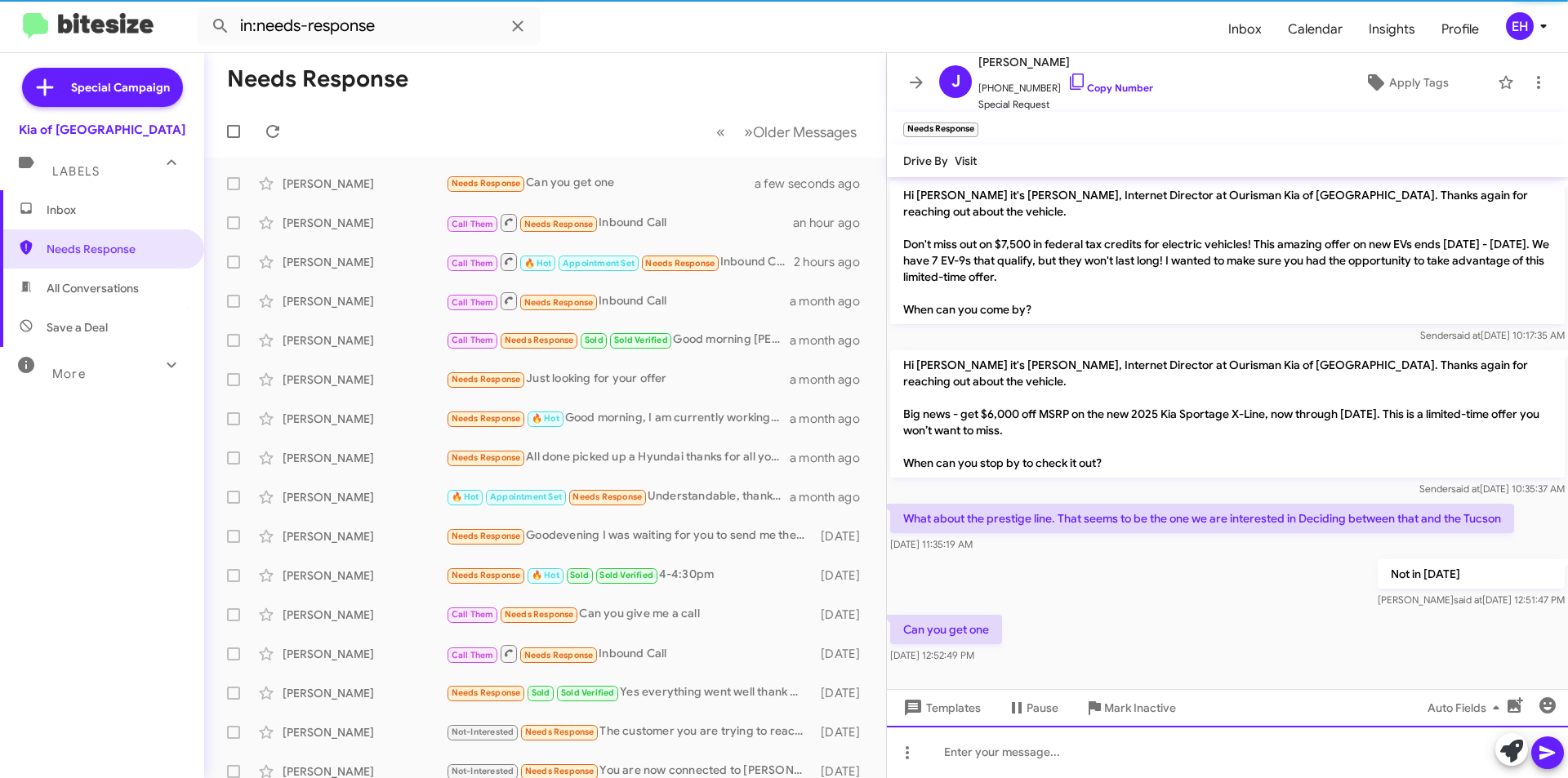
click at [1066, 739] on div at bounding box center [1227, 752] width 681 height 52
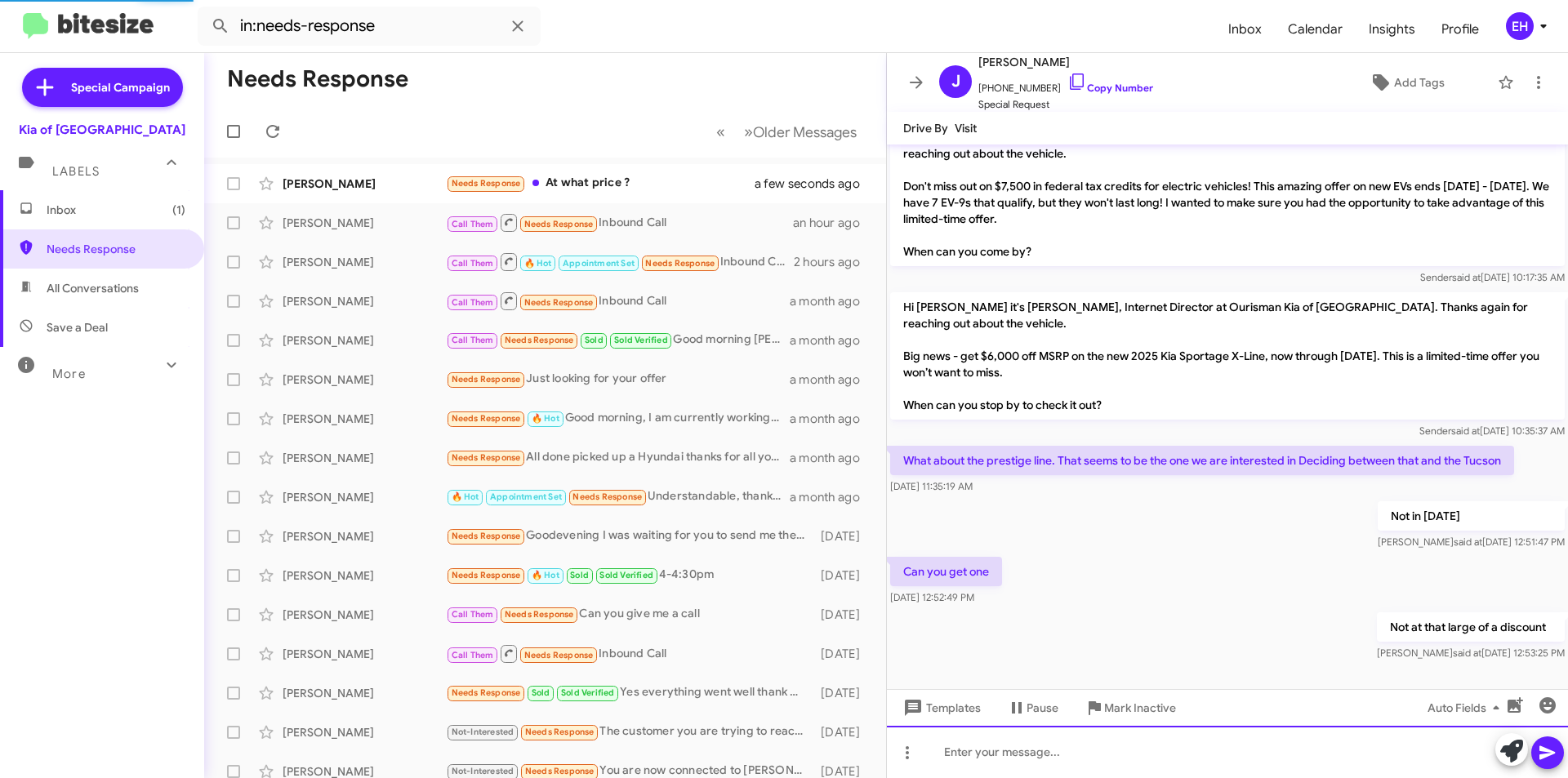
scroll to position [85, 0]
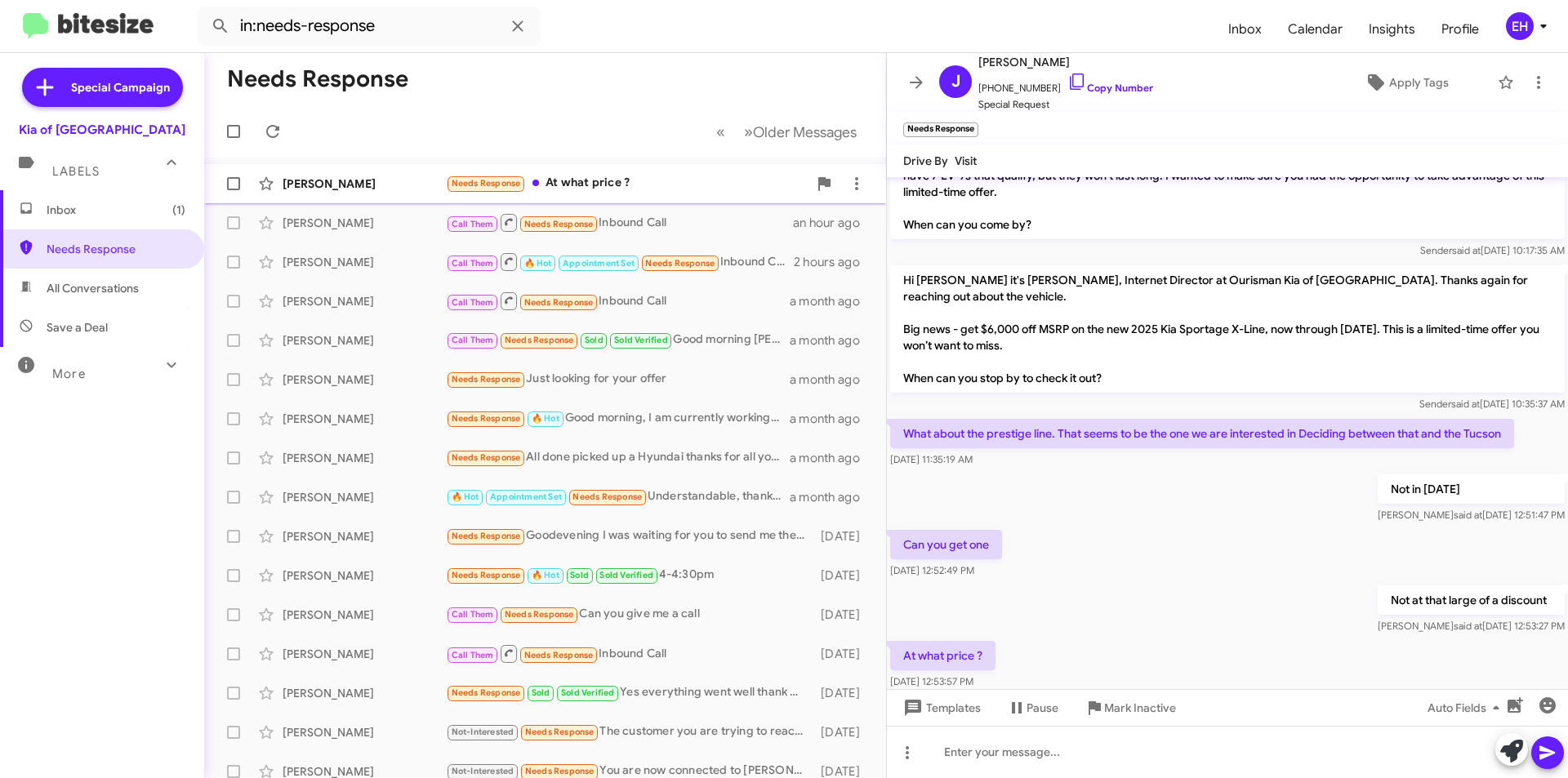
click at [597, 191] on div "Needs Response At what price ?" at bounding box center [626, 183] width 362 height 19
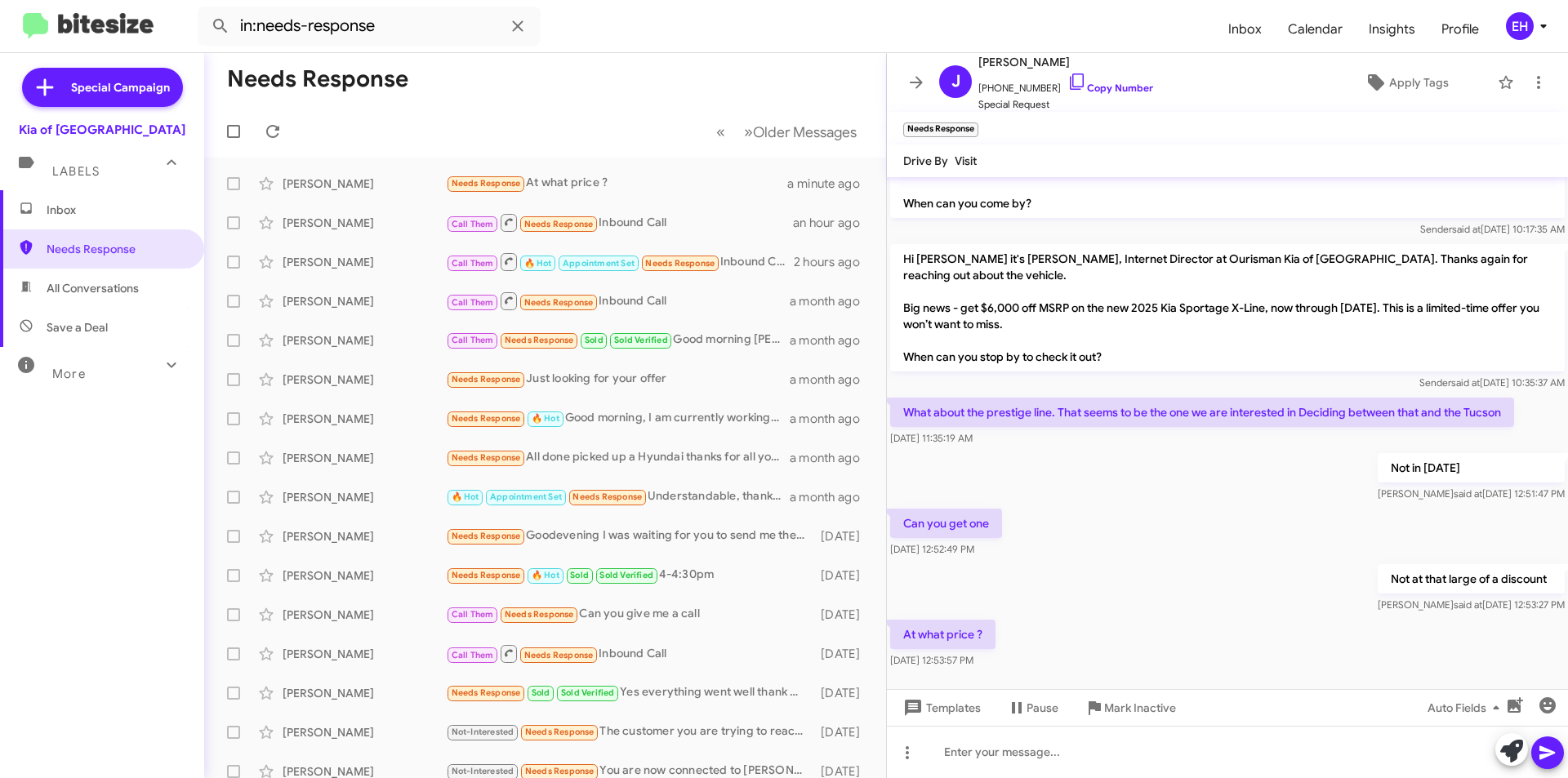
scroll to position [117, 0]
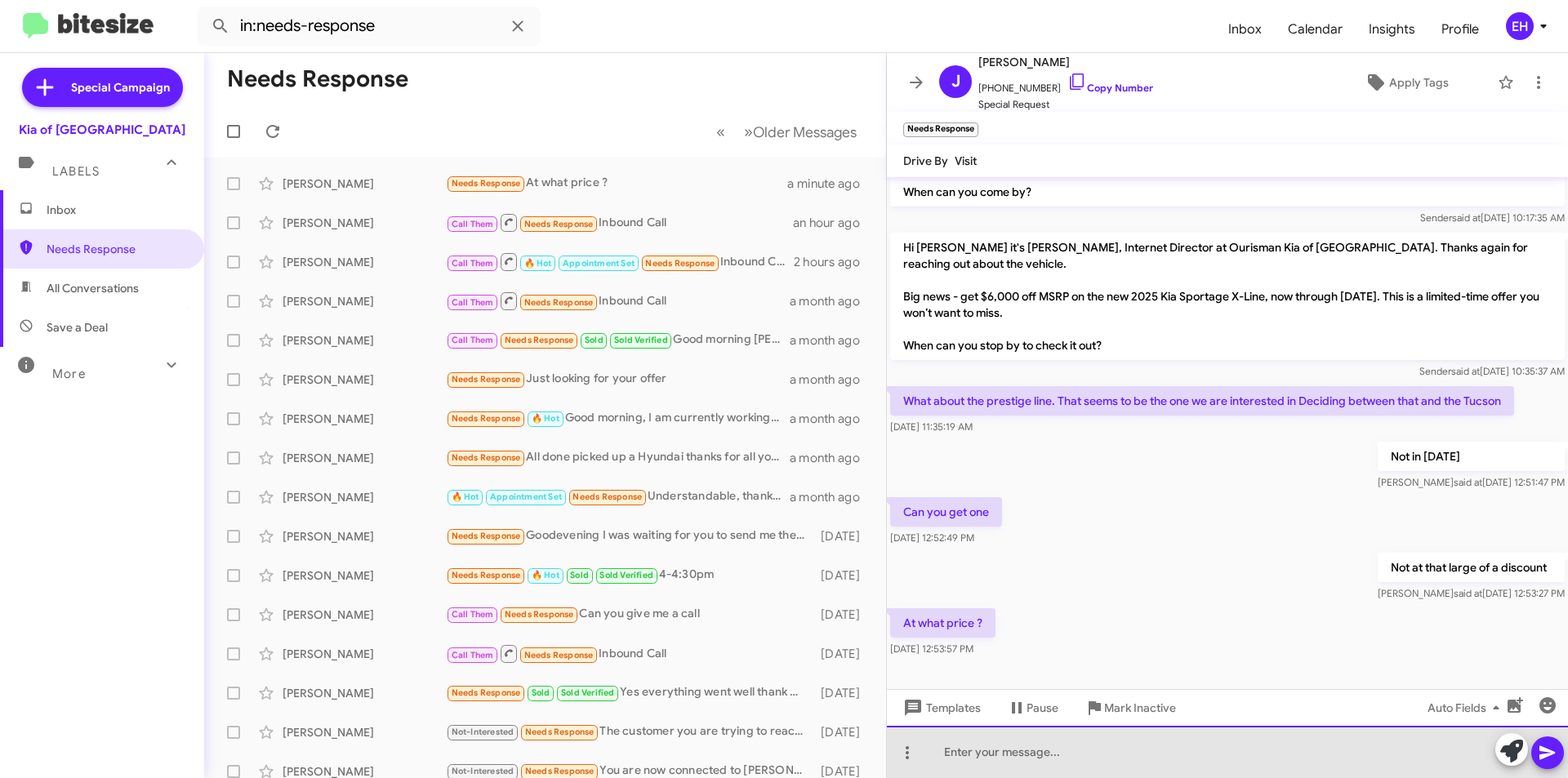
click at [1079, 745] on div at bounding box center [1227, 752] width 681 height 52
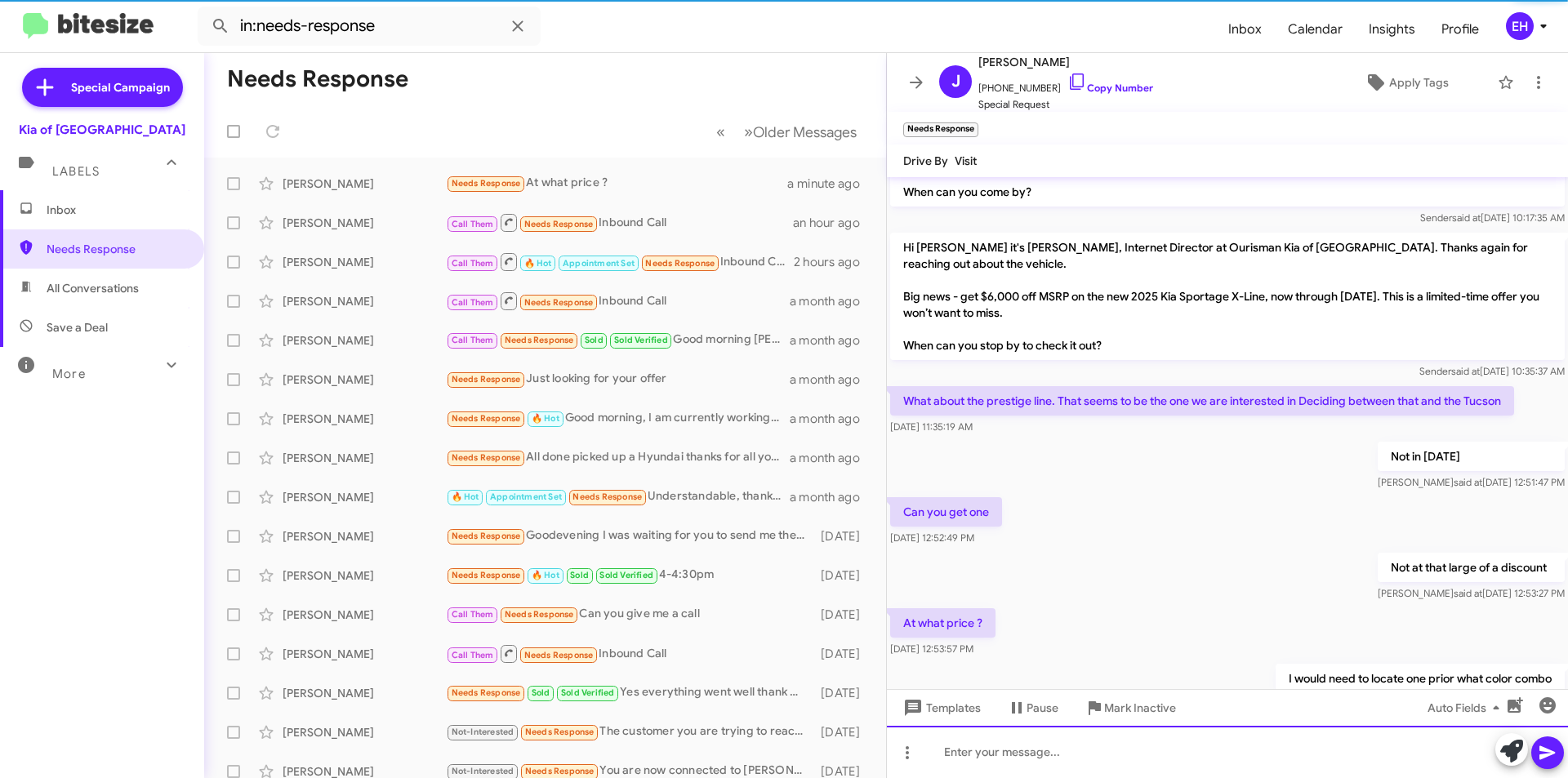
scroll to position [0, 0]
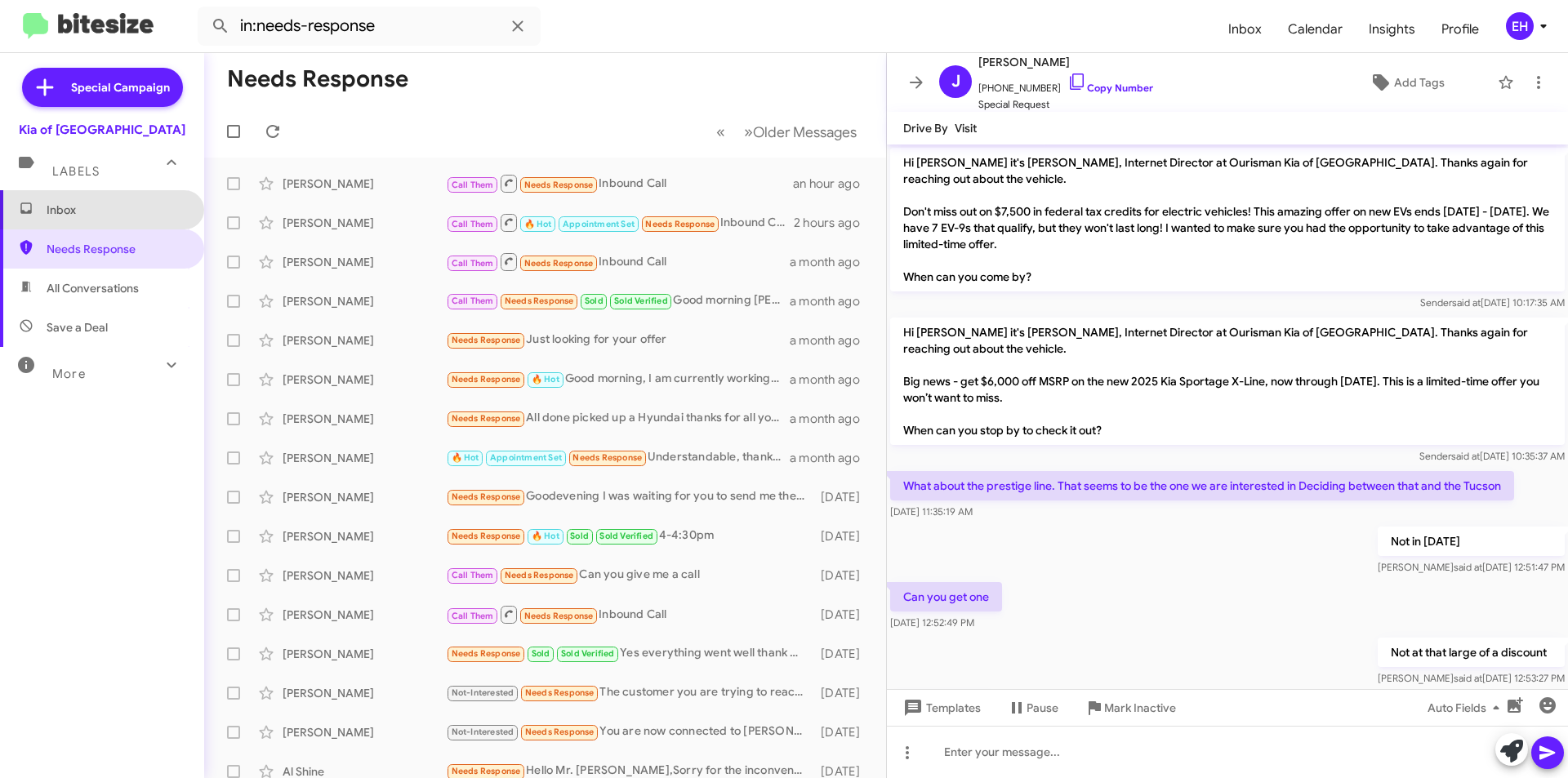
click at [101, 218] on span "Inbox" at bounding box center [102, 209] width 205 height 39
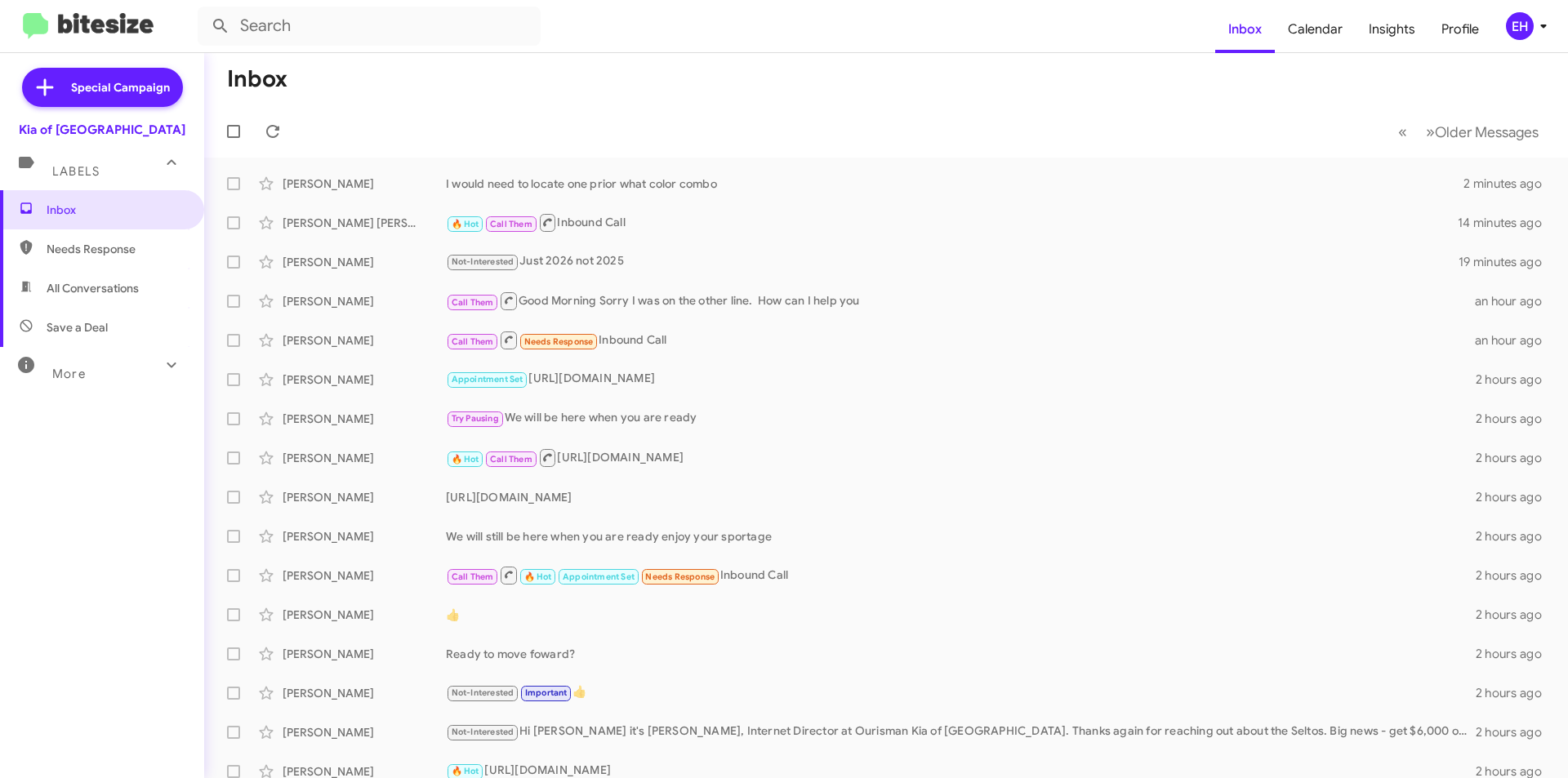
click at [100, 243] on span "Needs Response" at bounding box center [115, 249] width 139 height 16
type input "in:needs-response"
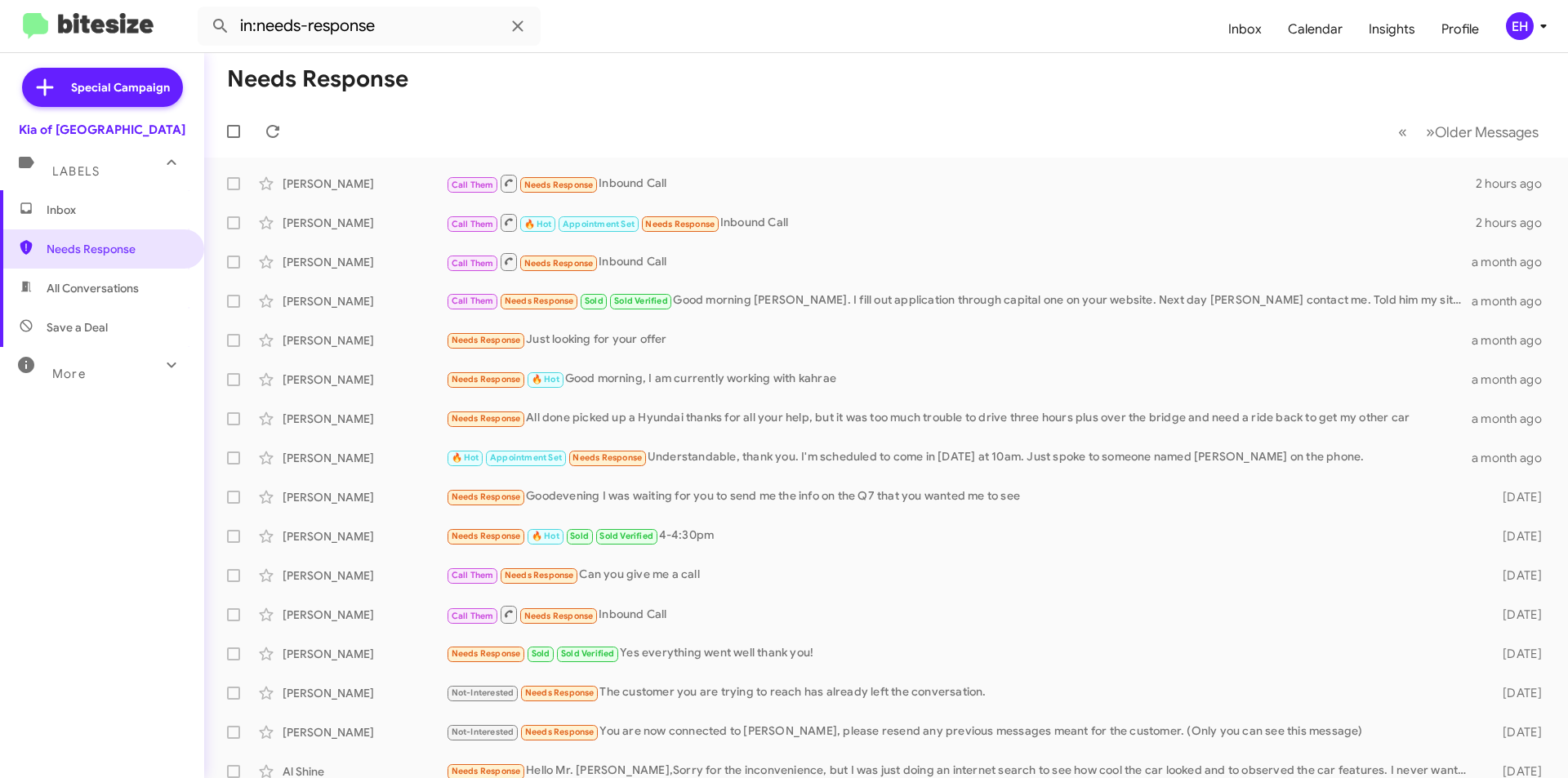
click at [59, 203] on span "Inbox" at bounding box center [115, 209] width 139 height 16
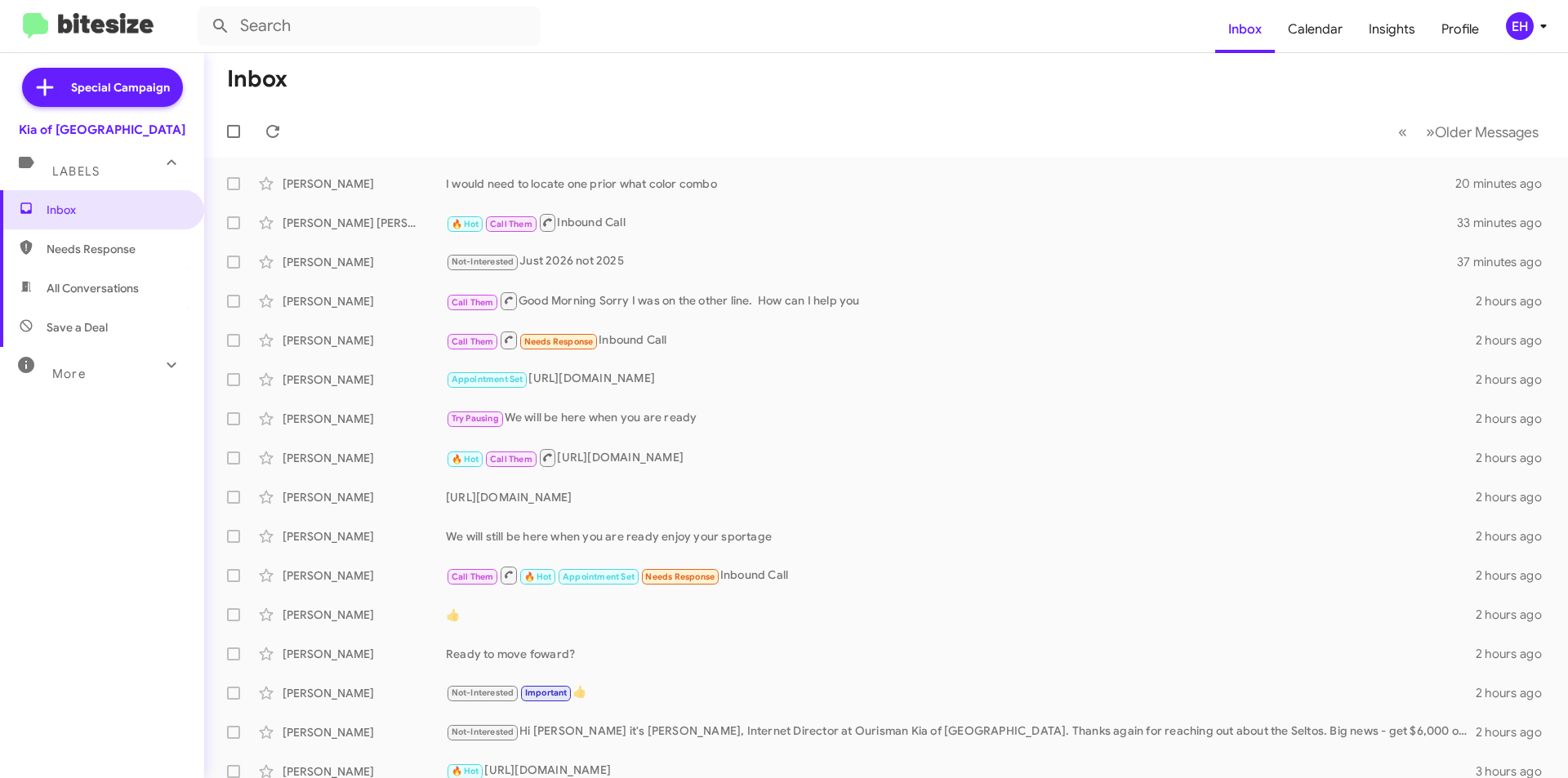
click at [94, 247] on span "Needs Response" at bounding box center [115, 249] width 139 height 16
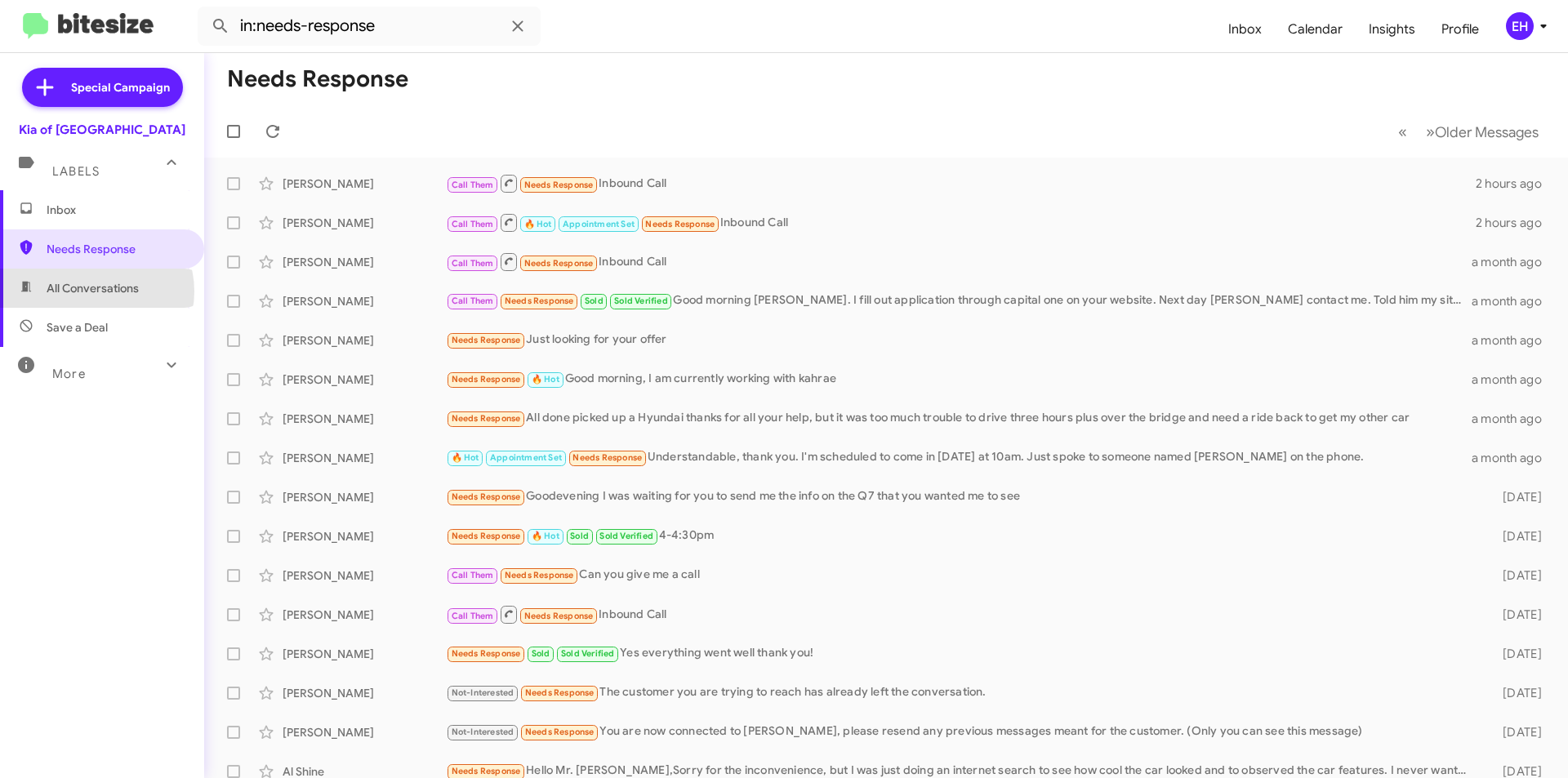
click at [91, 292] on span "All Conversations" at bounding box center [92, 288] width 92 height 16
type input "in:all-conversations"
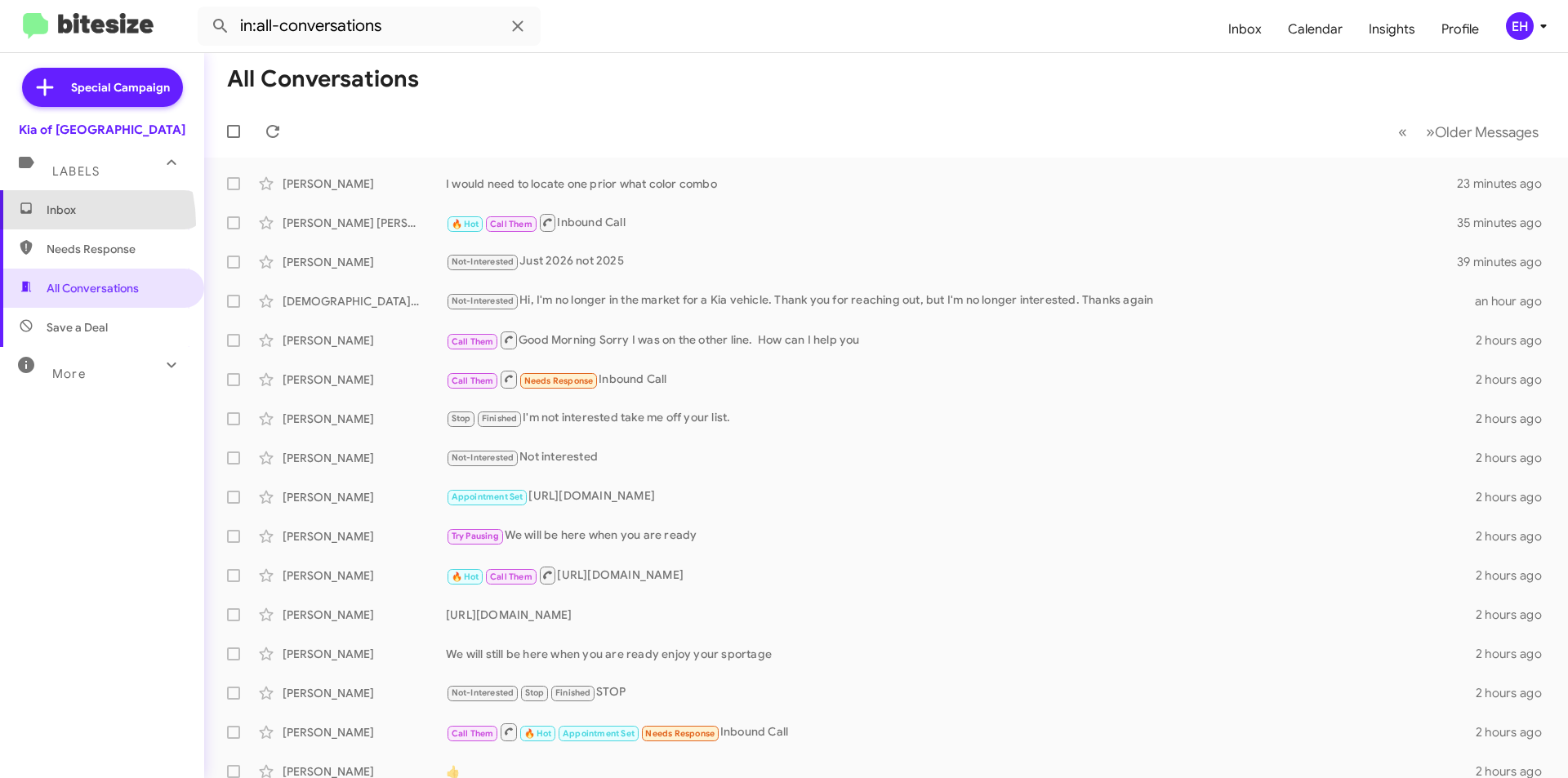
click at [60, 215] on span "Inbox" at bounding box center [115, 209] width 139 height 16
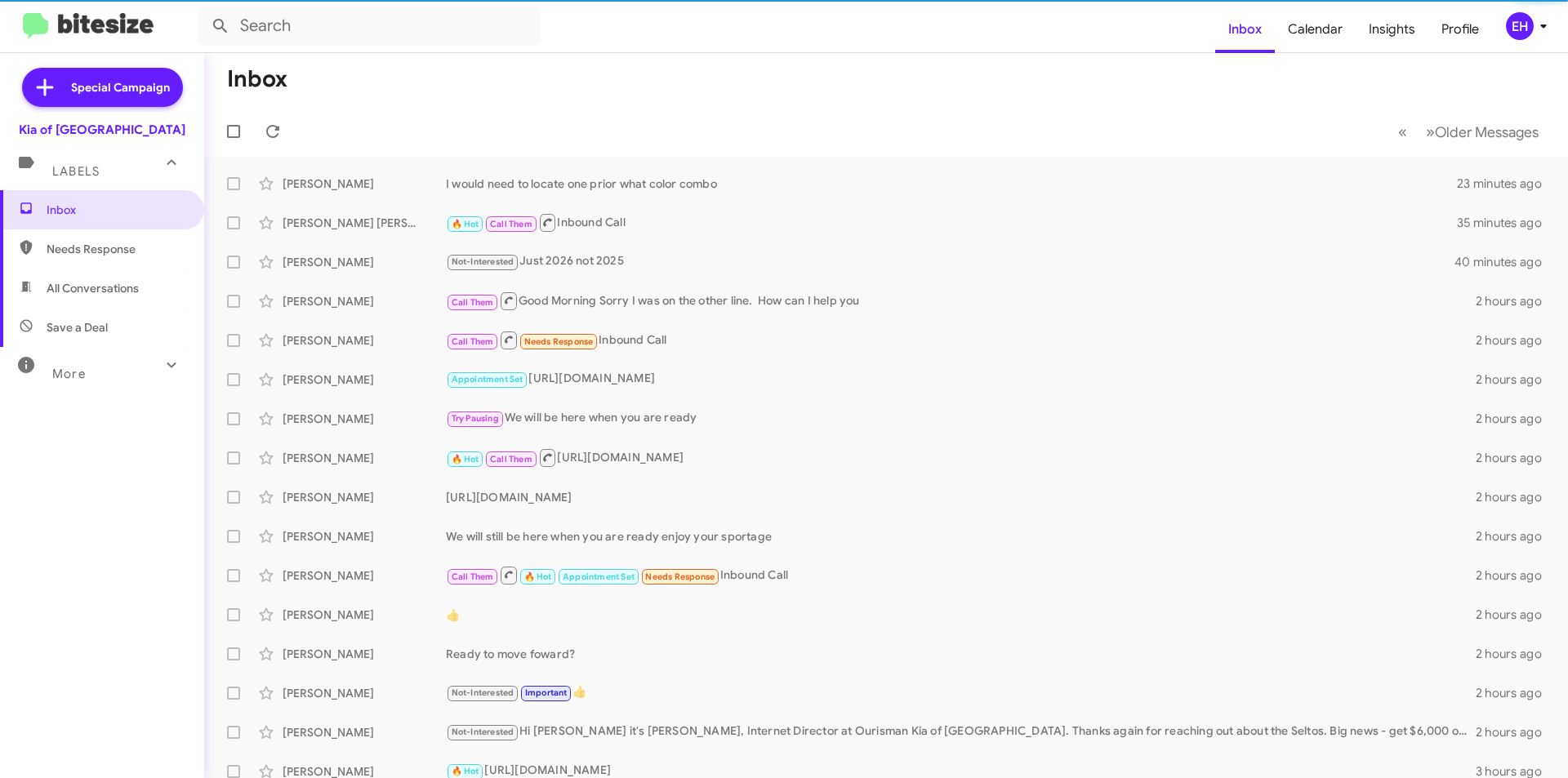
click at [81, 242] on span "Needs Response" at bounding box center [115, 249] width 139 height 16
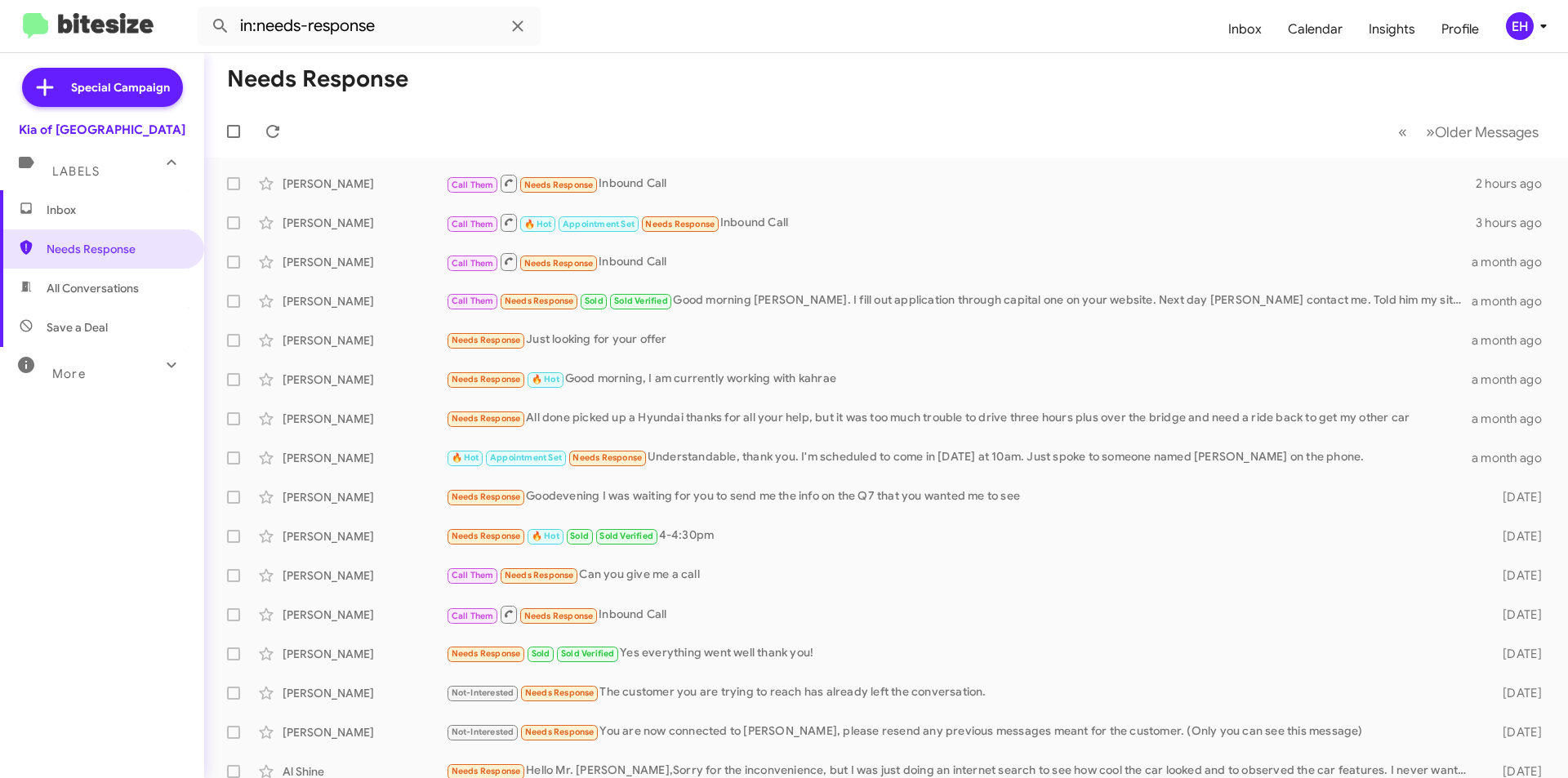
click at [110, 294] on span "All Conversations" at bounding box center [92, 288] width 92 height 16
type input "in:all-conversations"
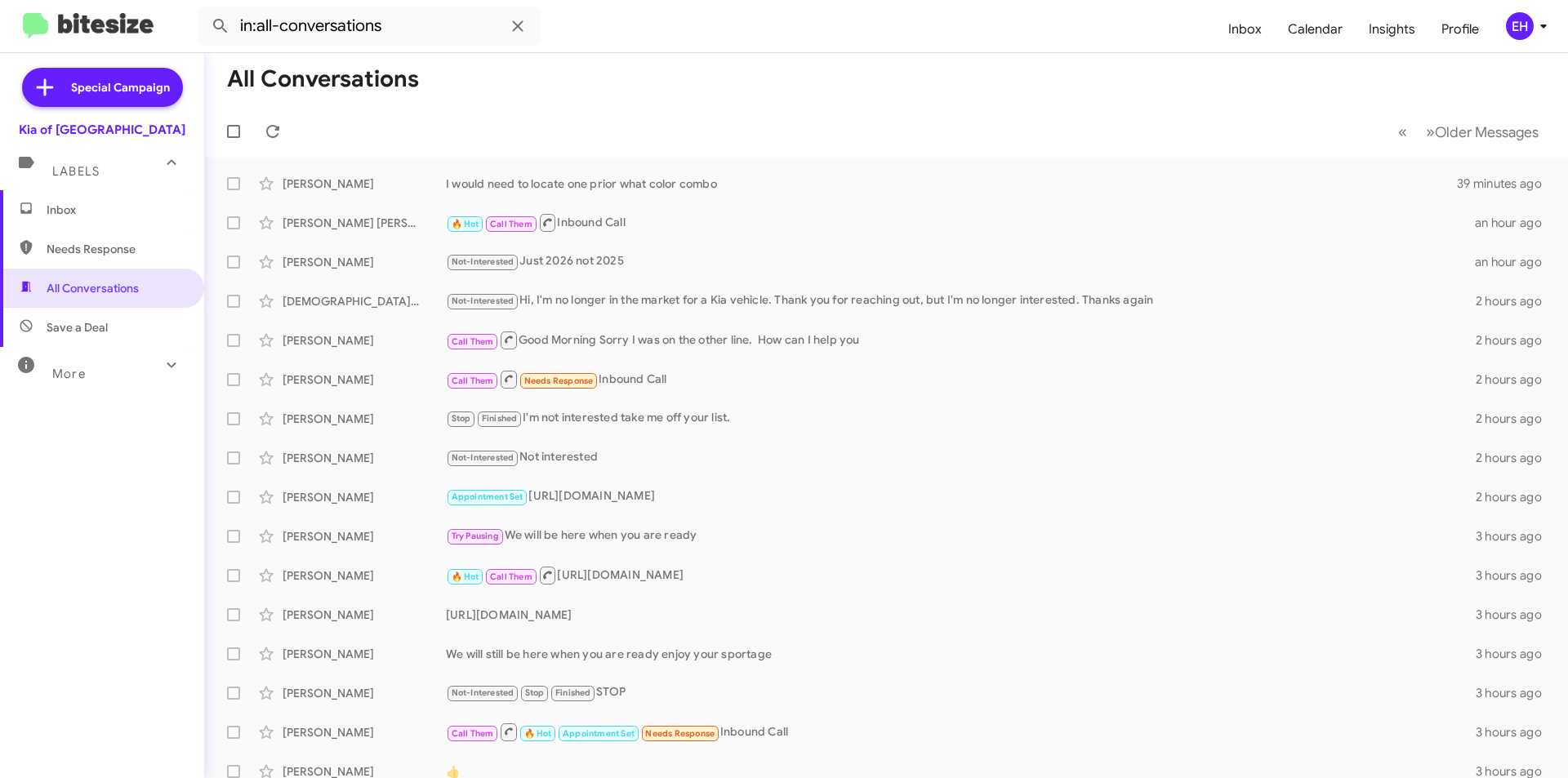
click at [66, 208] on span "Inbox" at bounding box center [115, 209] width 139 height 16
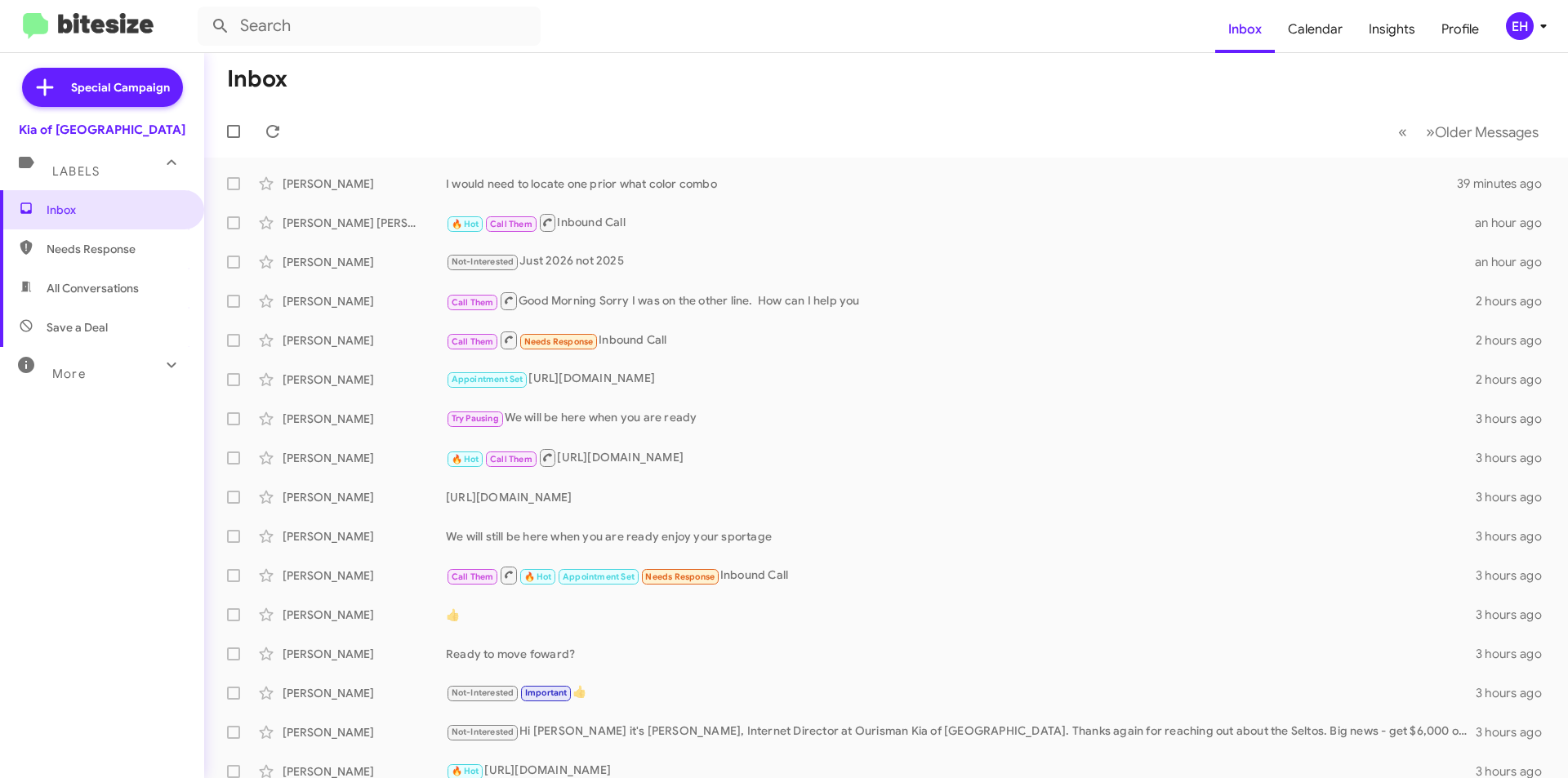
click at [85, 283] on span "All Conversations" at bounding box center [92, 288] width 92 height 16
type input "in:all-conversations"
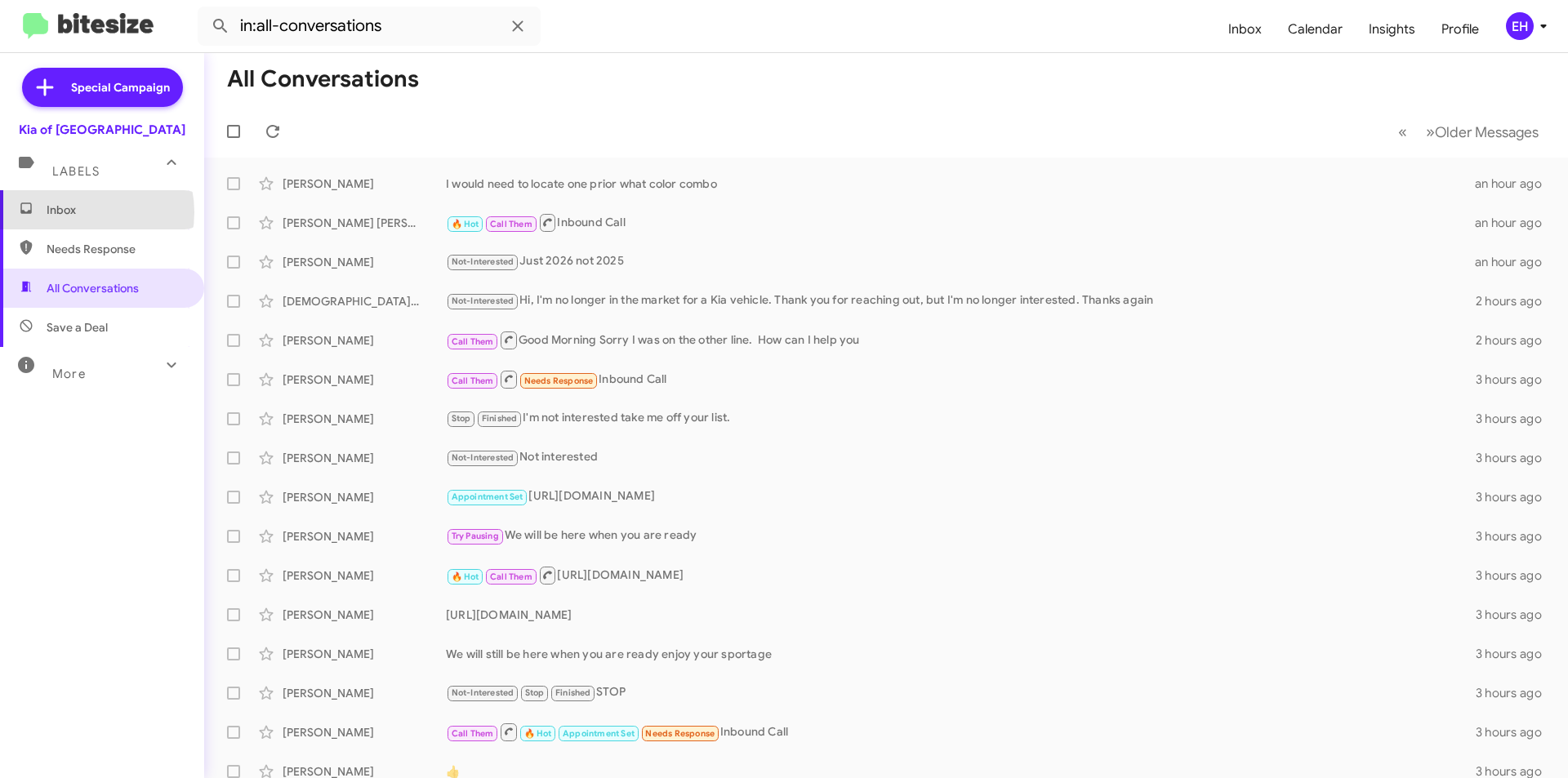
click at [82, 210] on span "Inbox" at bounding box center [115, 209] width 139 height 16
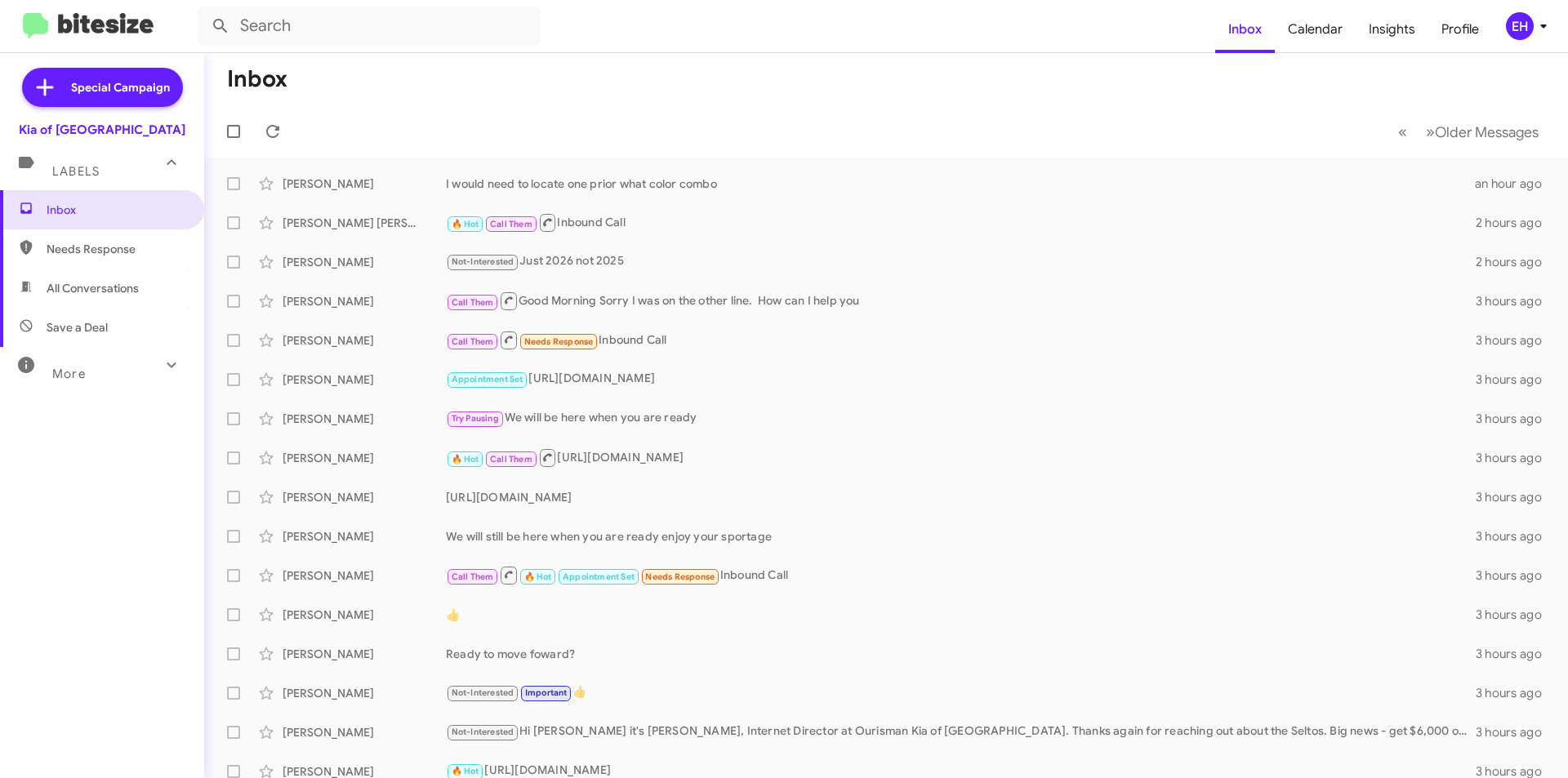
click at [92, 163] on div "Labels" at bounding box center [86, 164] width 145 height 30
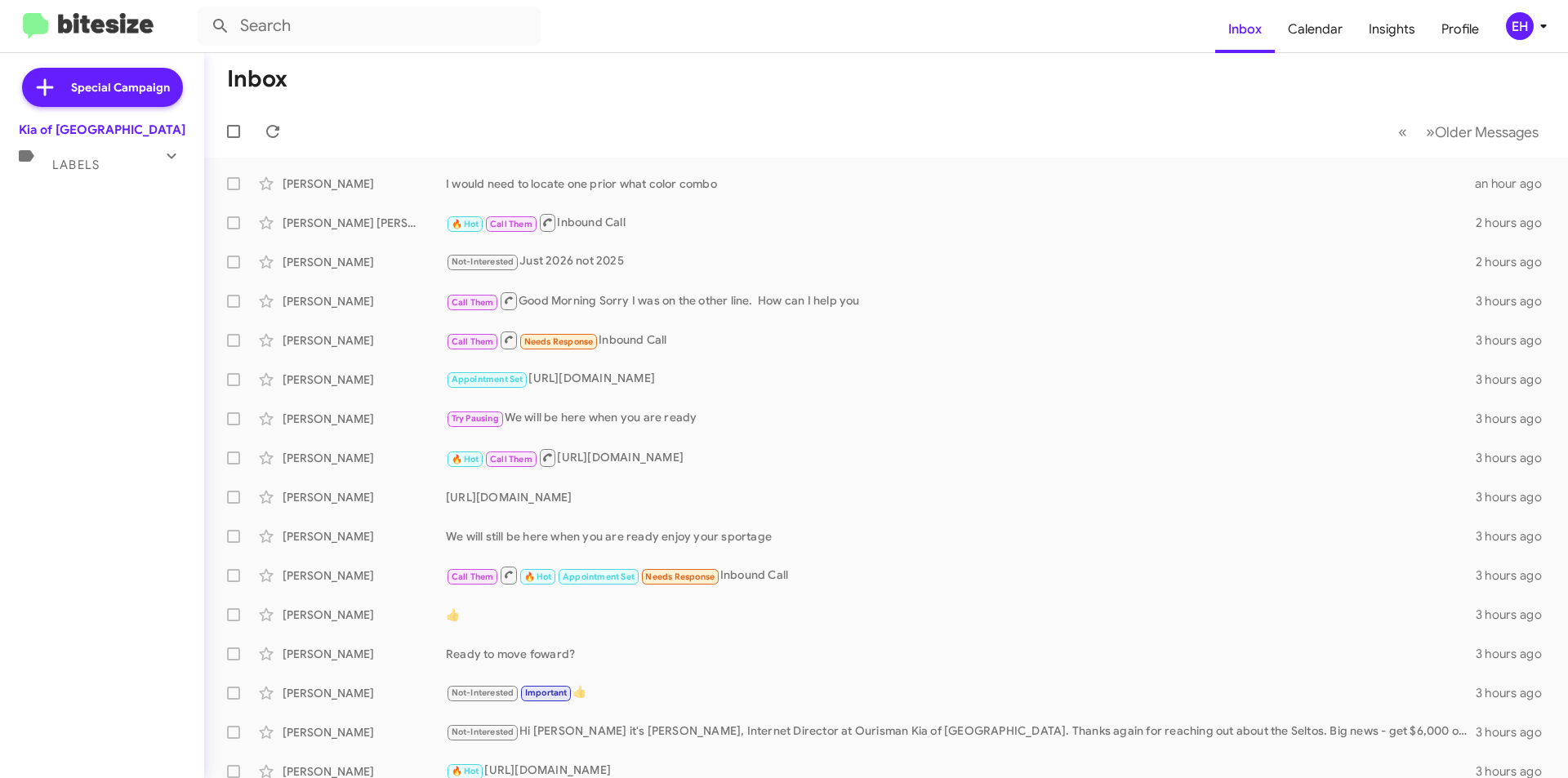
click at [92, 170] on span "Labels" at bounding box center [75, 164] width 47 height 14
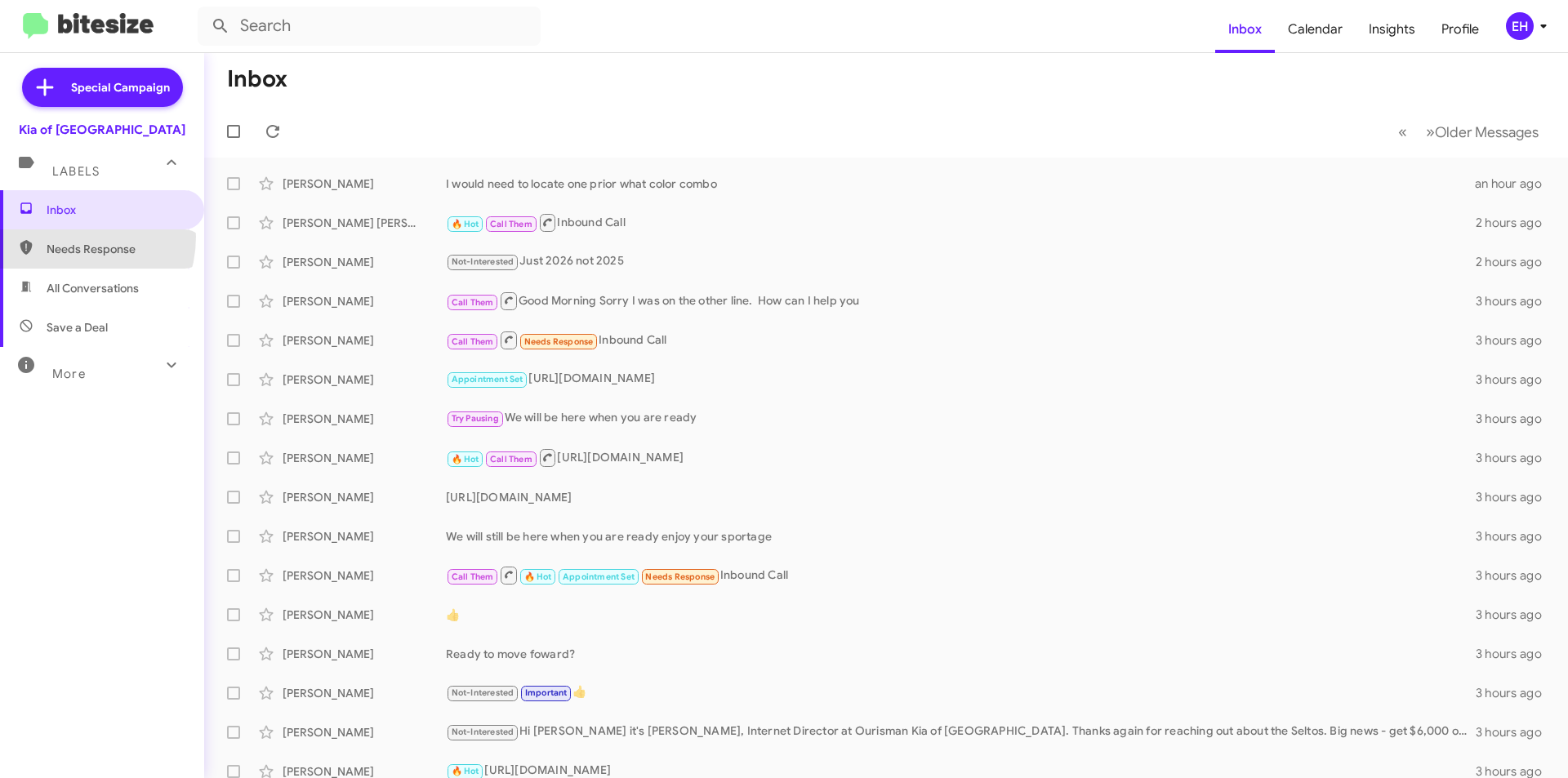
click at [68, 237] on span "Needs Response" at bounding box center [102, 249] width 205 height 39
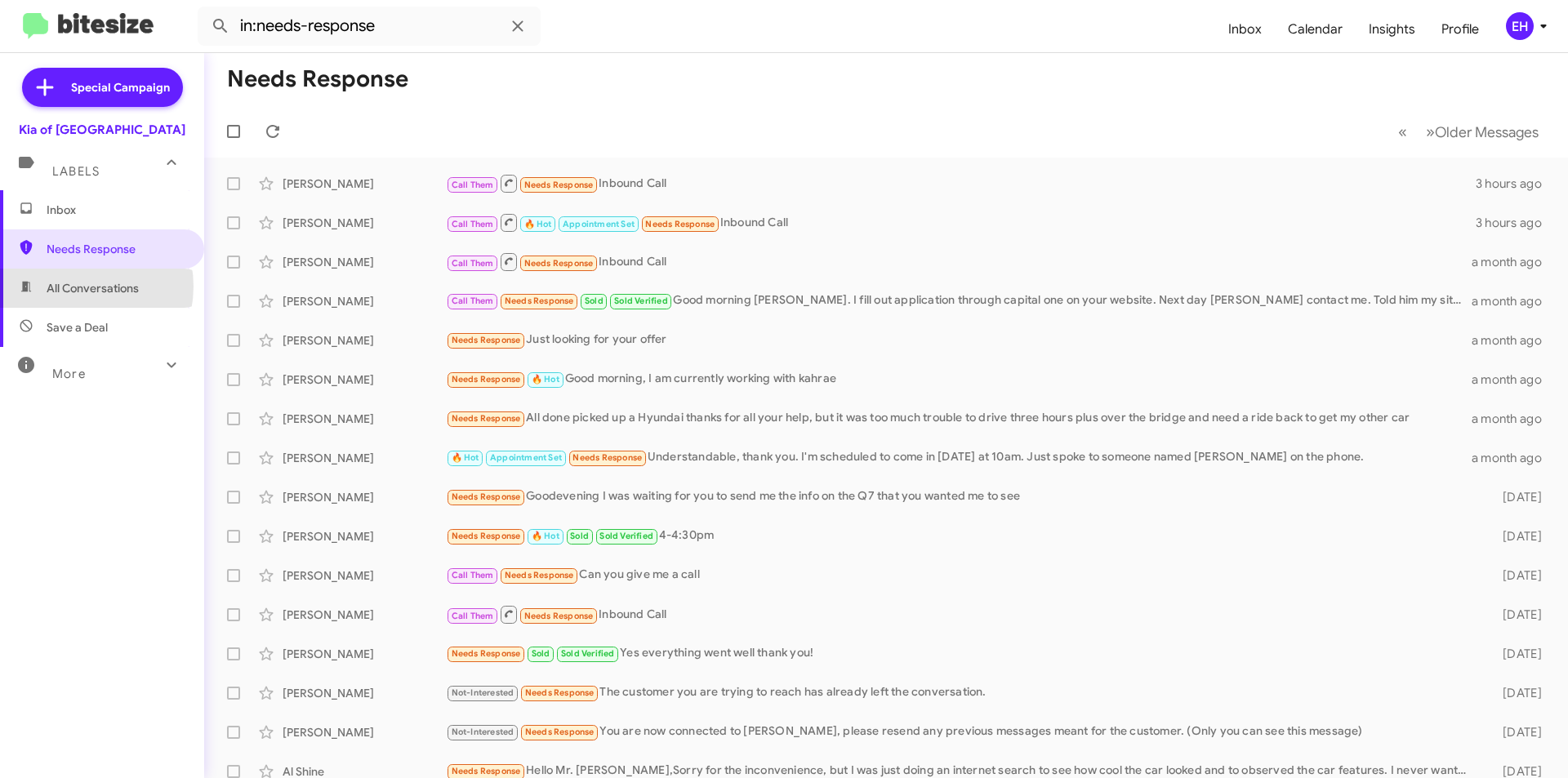
click at [74, 286] on span "All Conversations" at bounding box center [92, 288] width 92 height 16
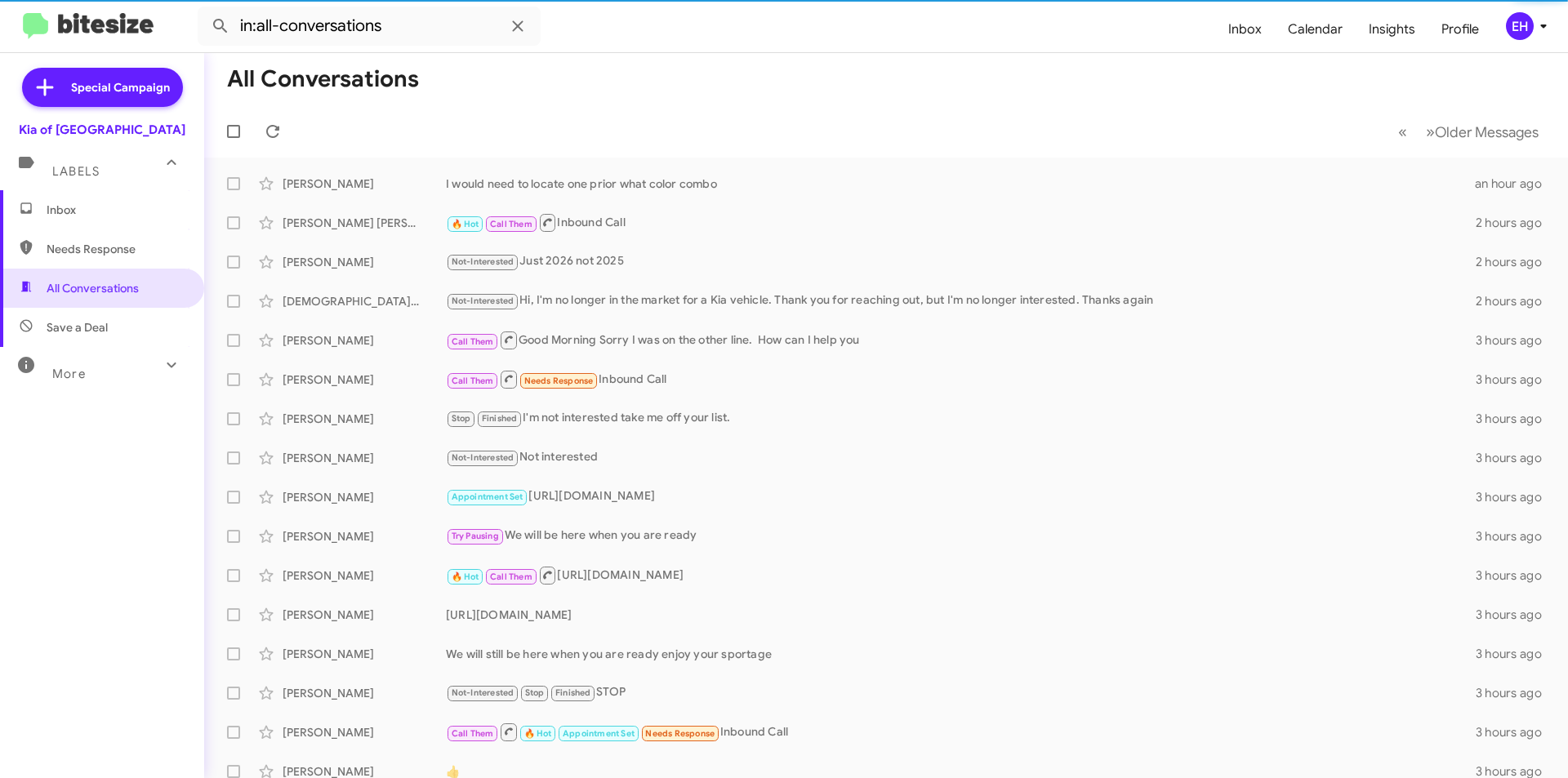
click at [79, 323] on span "Save a Deal" at bounding box center [77, 327] width 61 height 16
type input "in:not-interested"
